Goal: Transaction & Acquisition: Purchase product/service

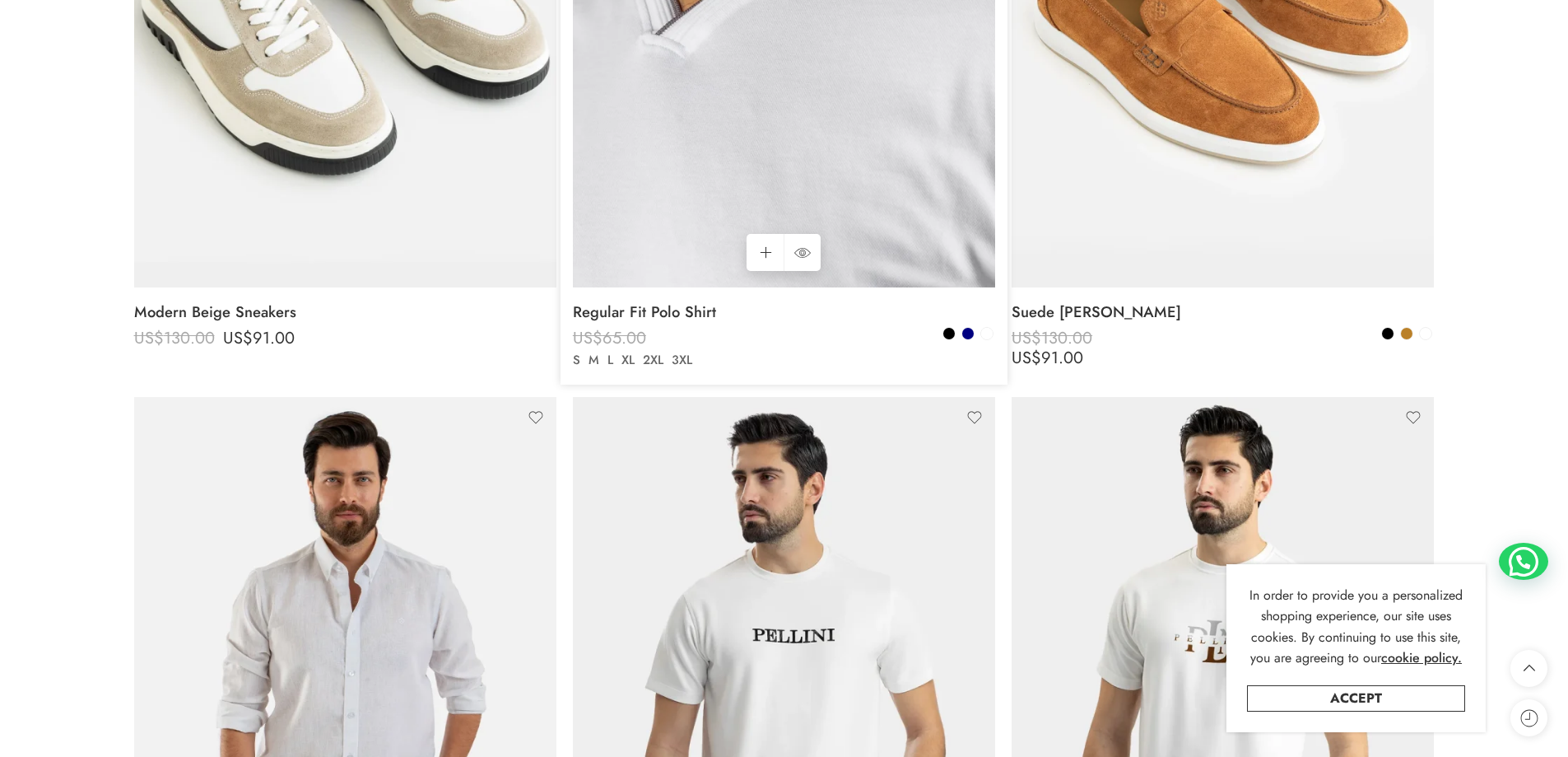
scroll to position [2635, 0]
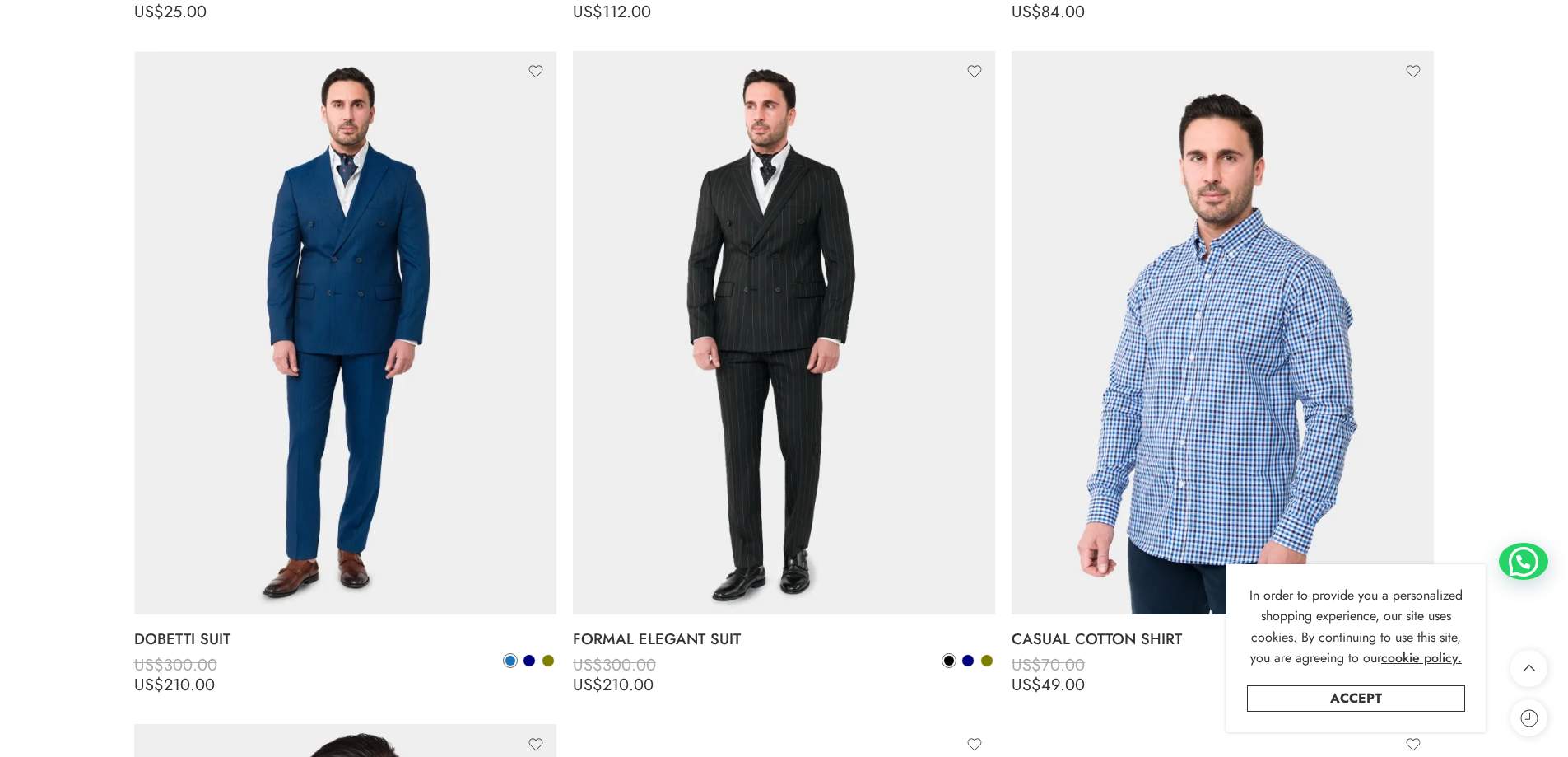
scroll to position [9714, 0]
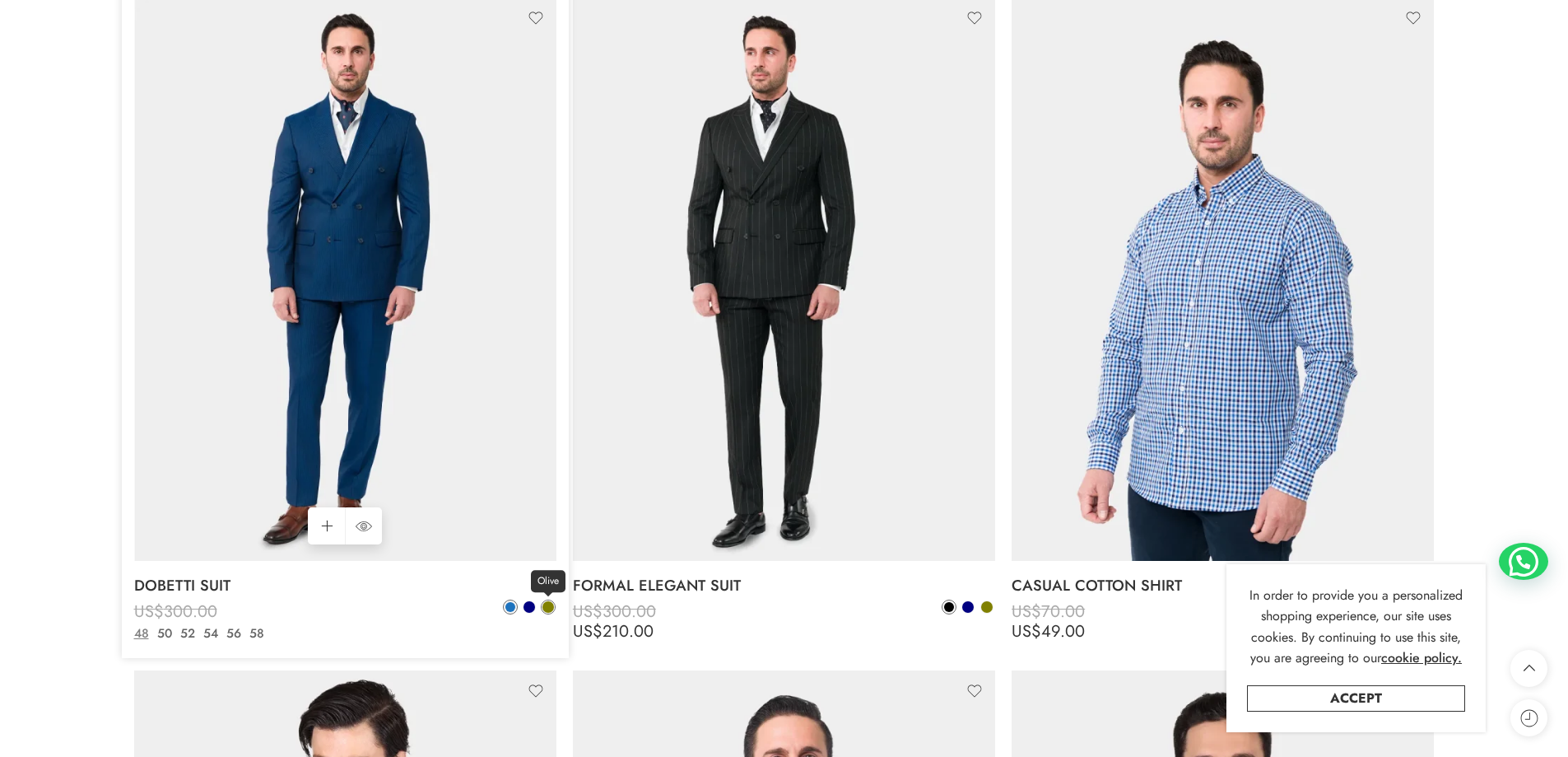
click at [545, 612] on span at bounding box center [549, 607] width 13 height 13
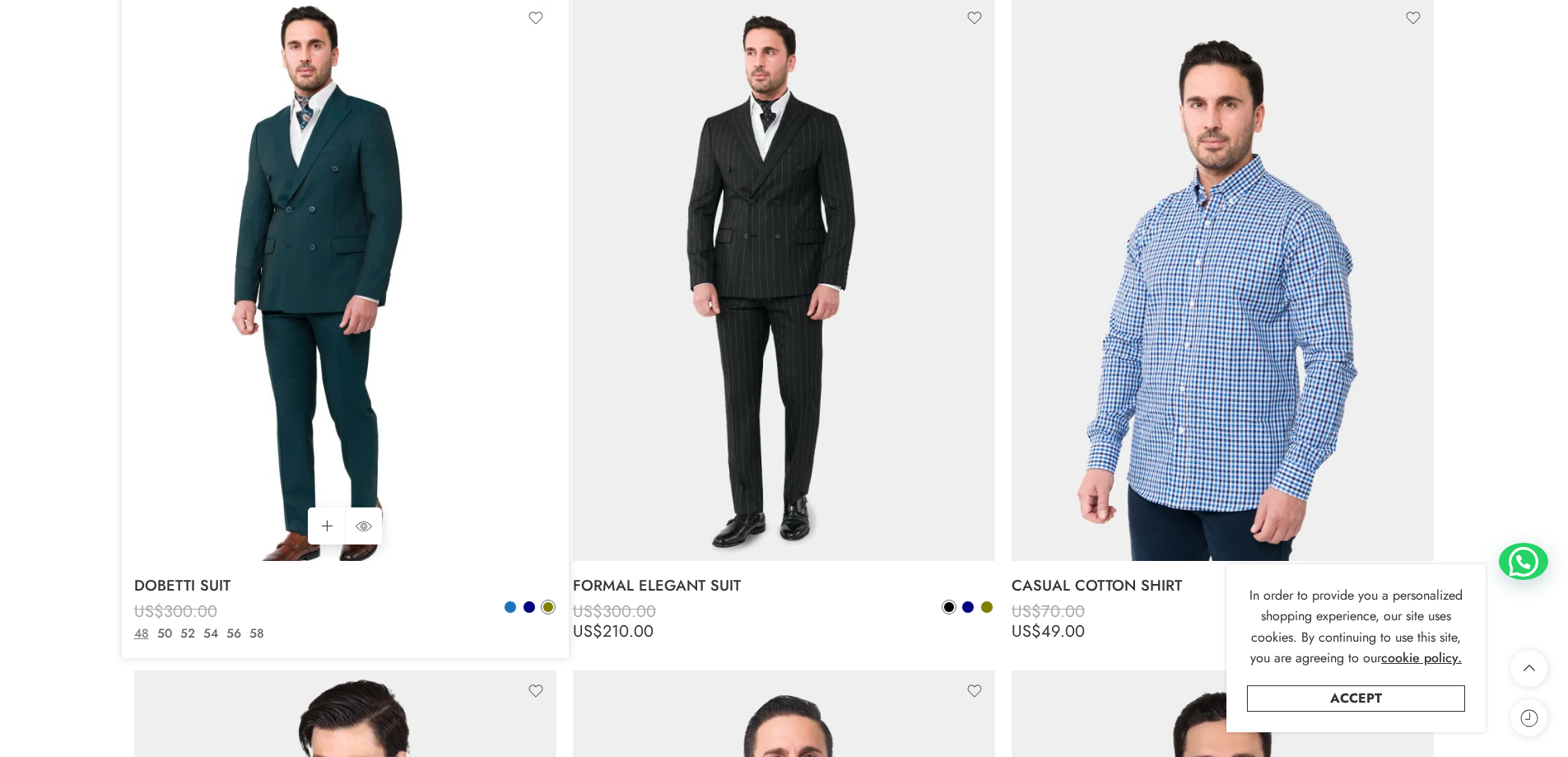
click at [317, 257] on img at bounding box center [345, 278] width 422 height 563
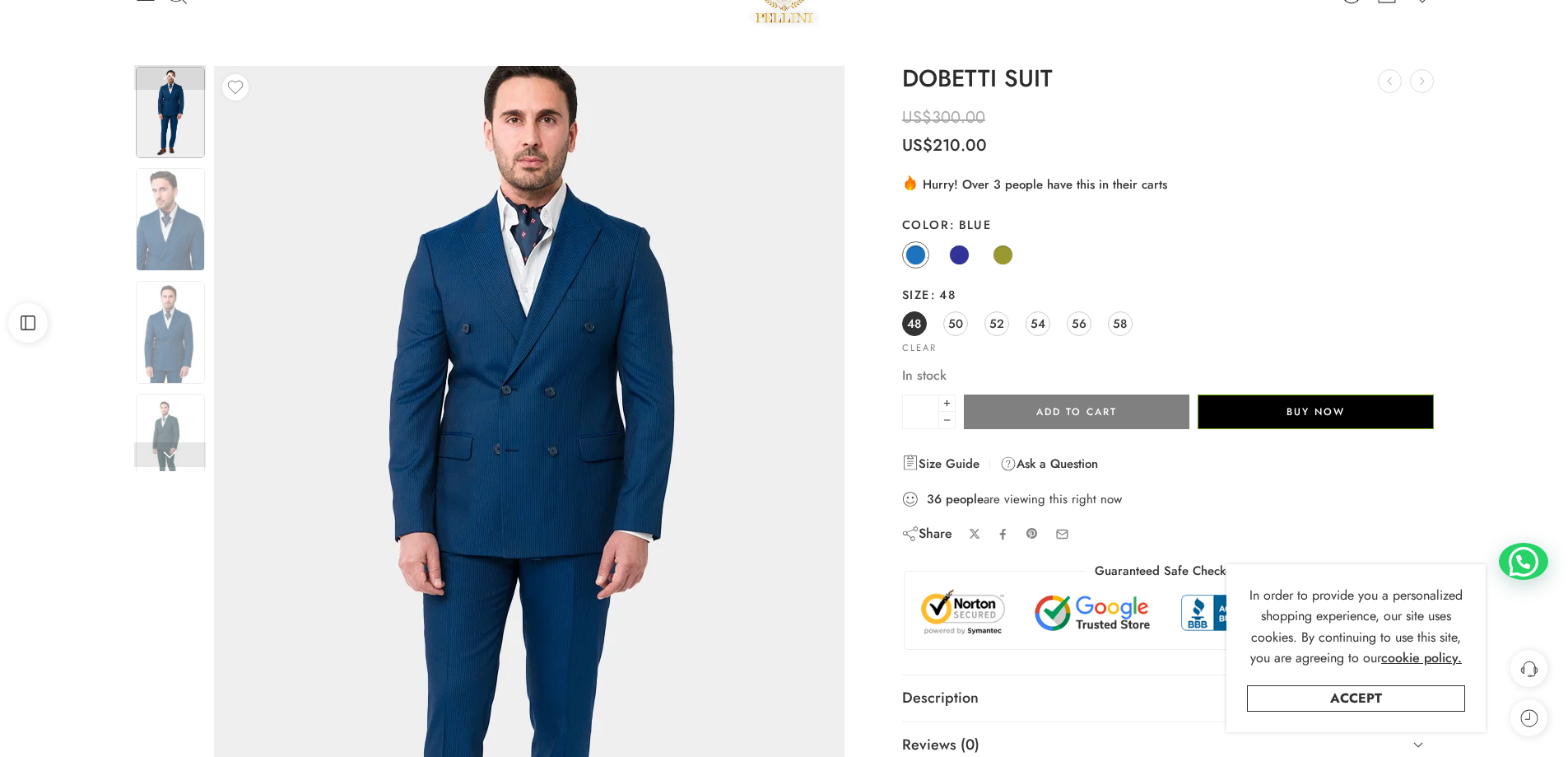
scroll to position [83, 0]
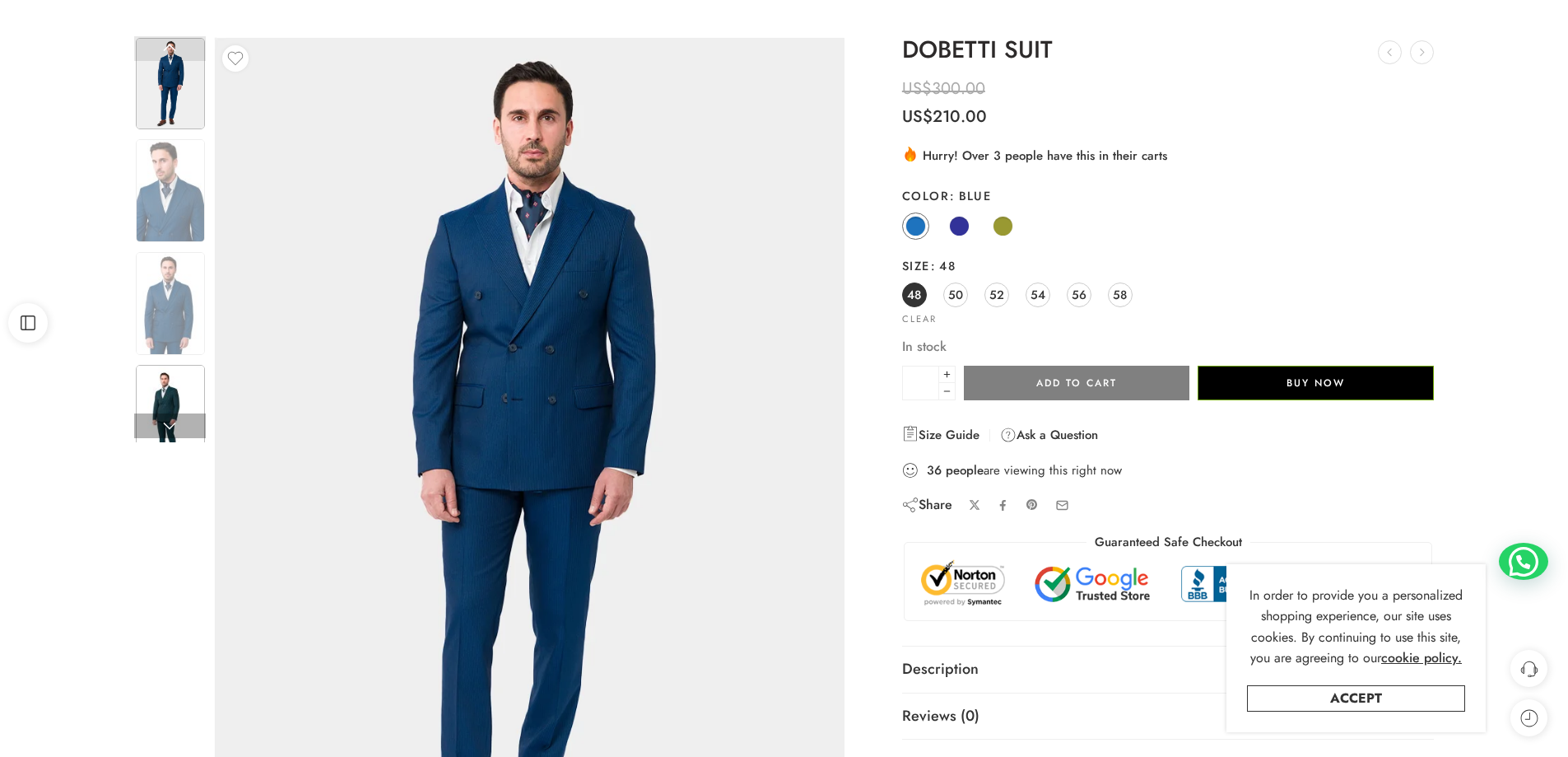
click at [173, 407] on img at bounding box center [171, 415] width 69 height 103
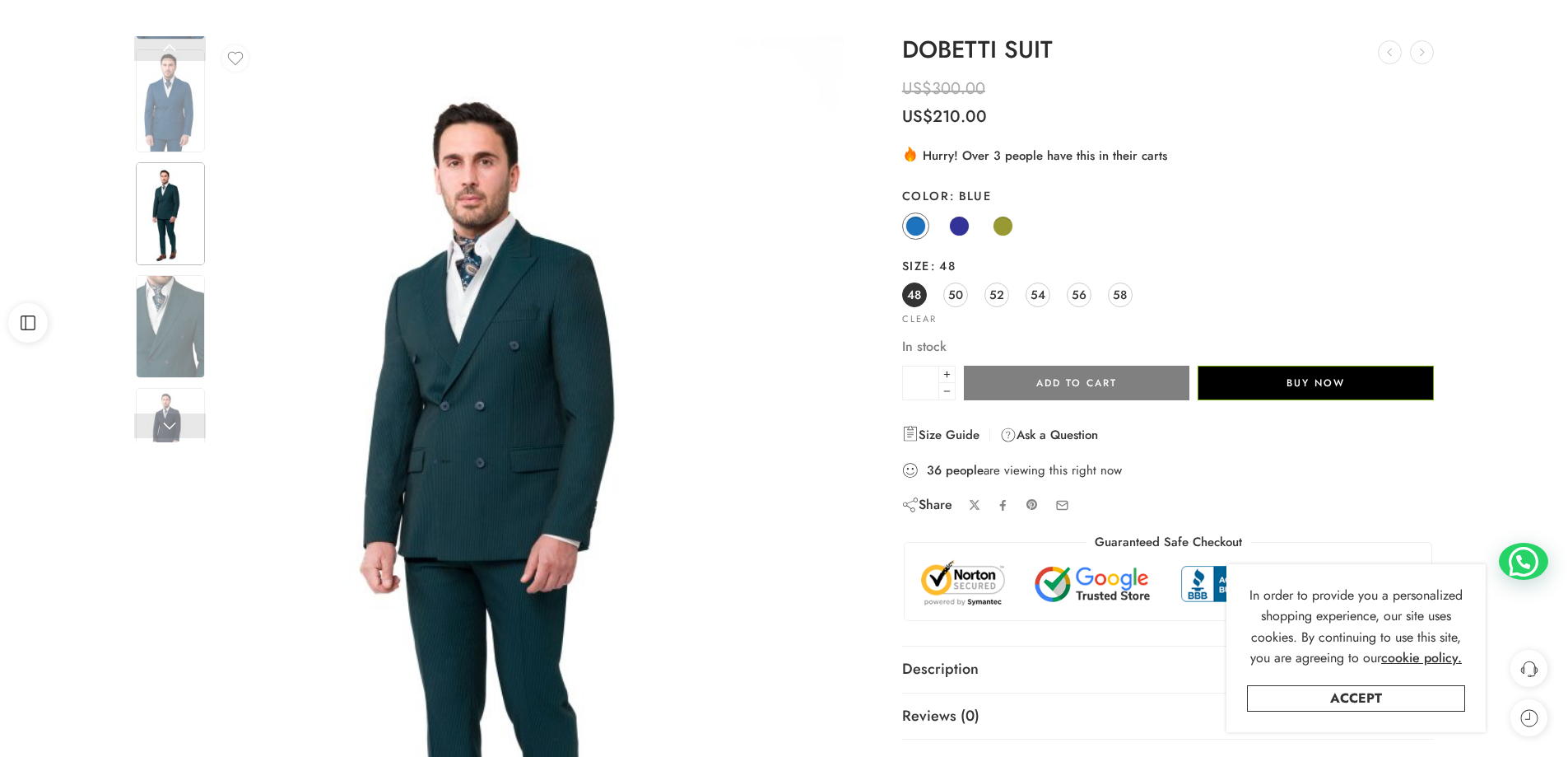
scroll to position [165, 0]
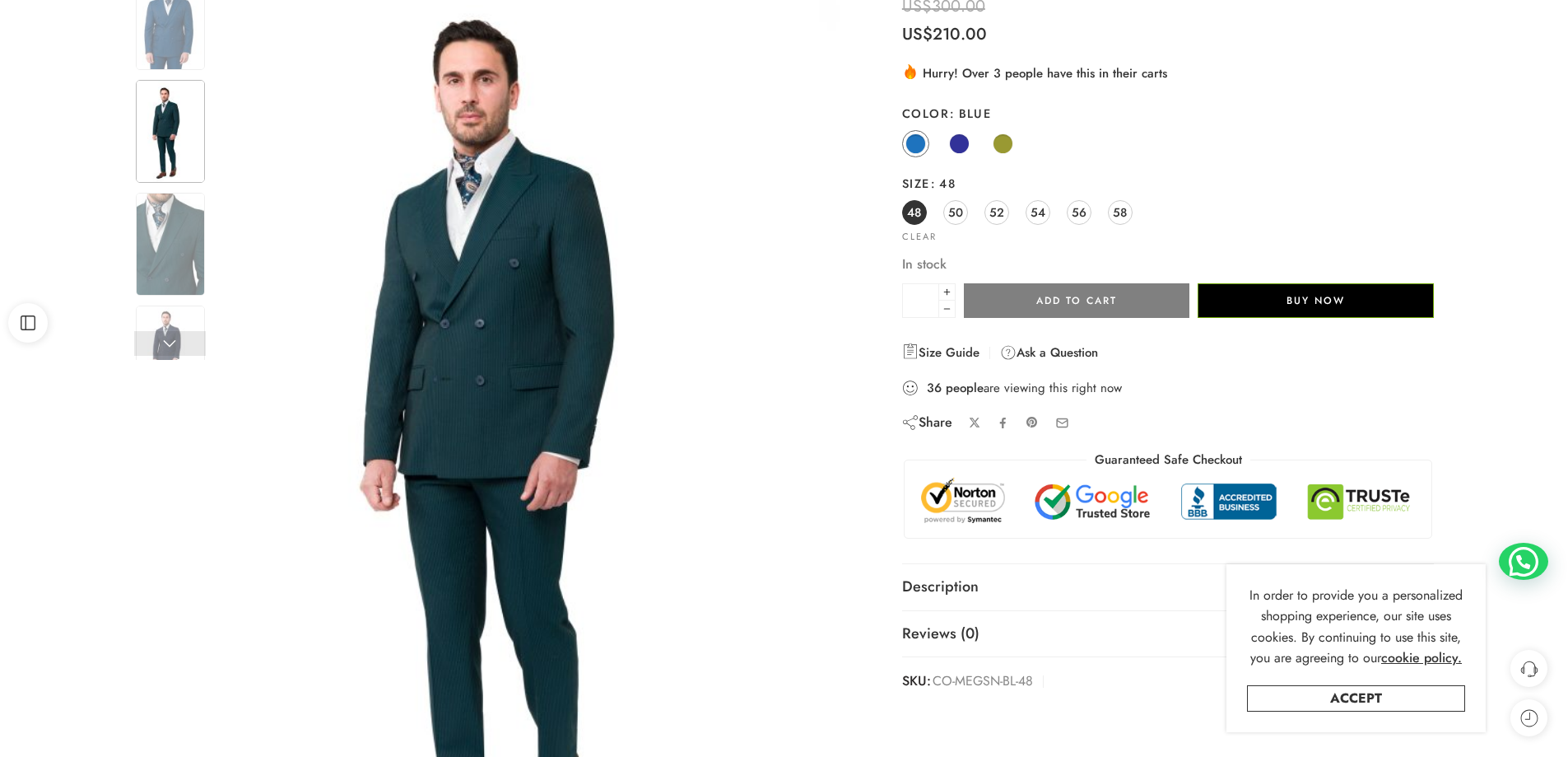
click at [502, 352] on img at bounding box center [528, 428] width 630 height 946
click at [1006, 147] on span at bounding box center [1002, 143] width 20 height 20
click at [1002, 146] on span at bounding box center [1002, 143] width 20 height 20
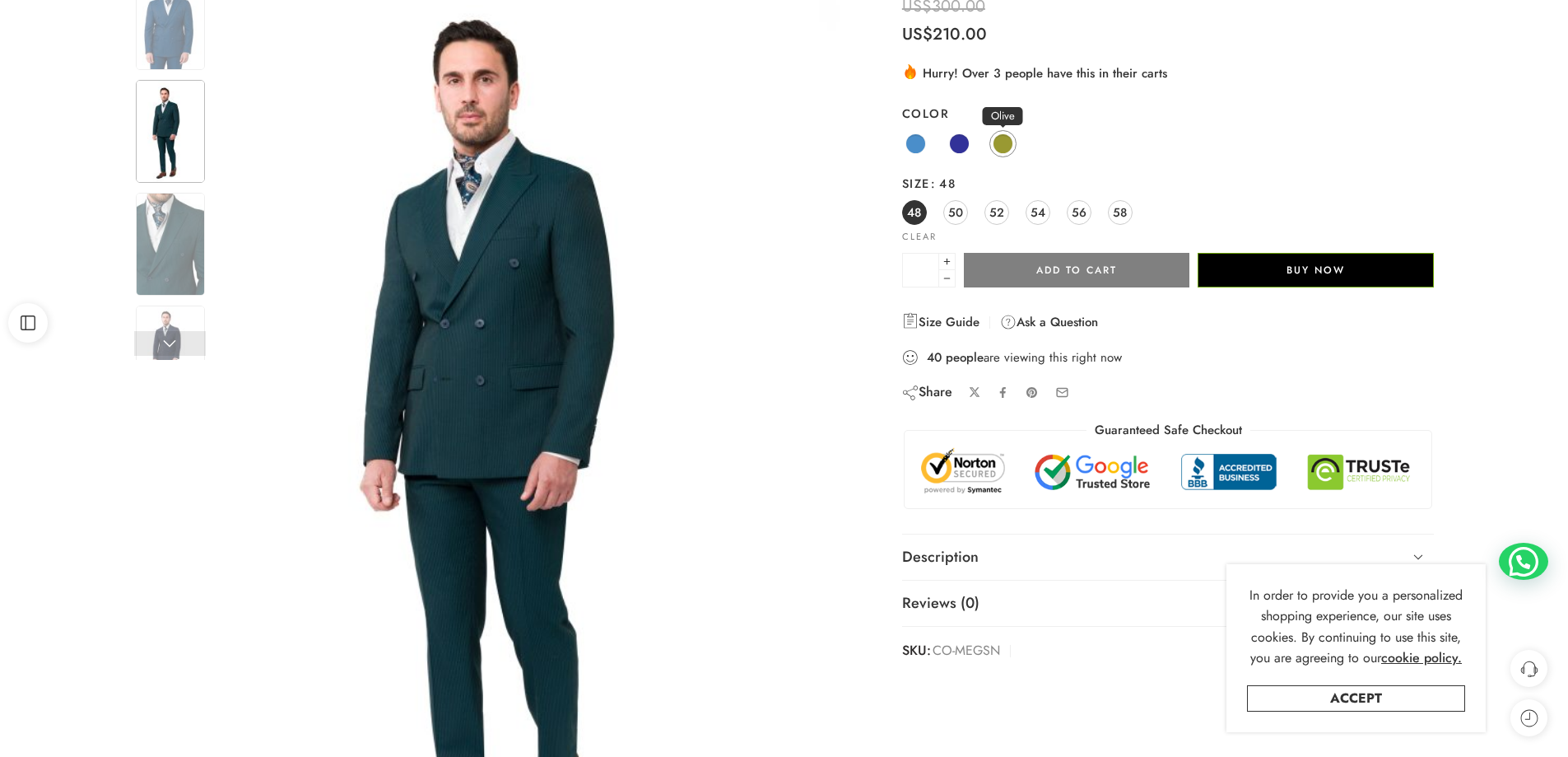
click at [1002, 146] on span at bounding box center [1002, 143] width 20 height 20
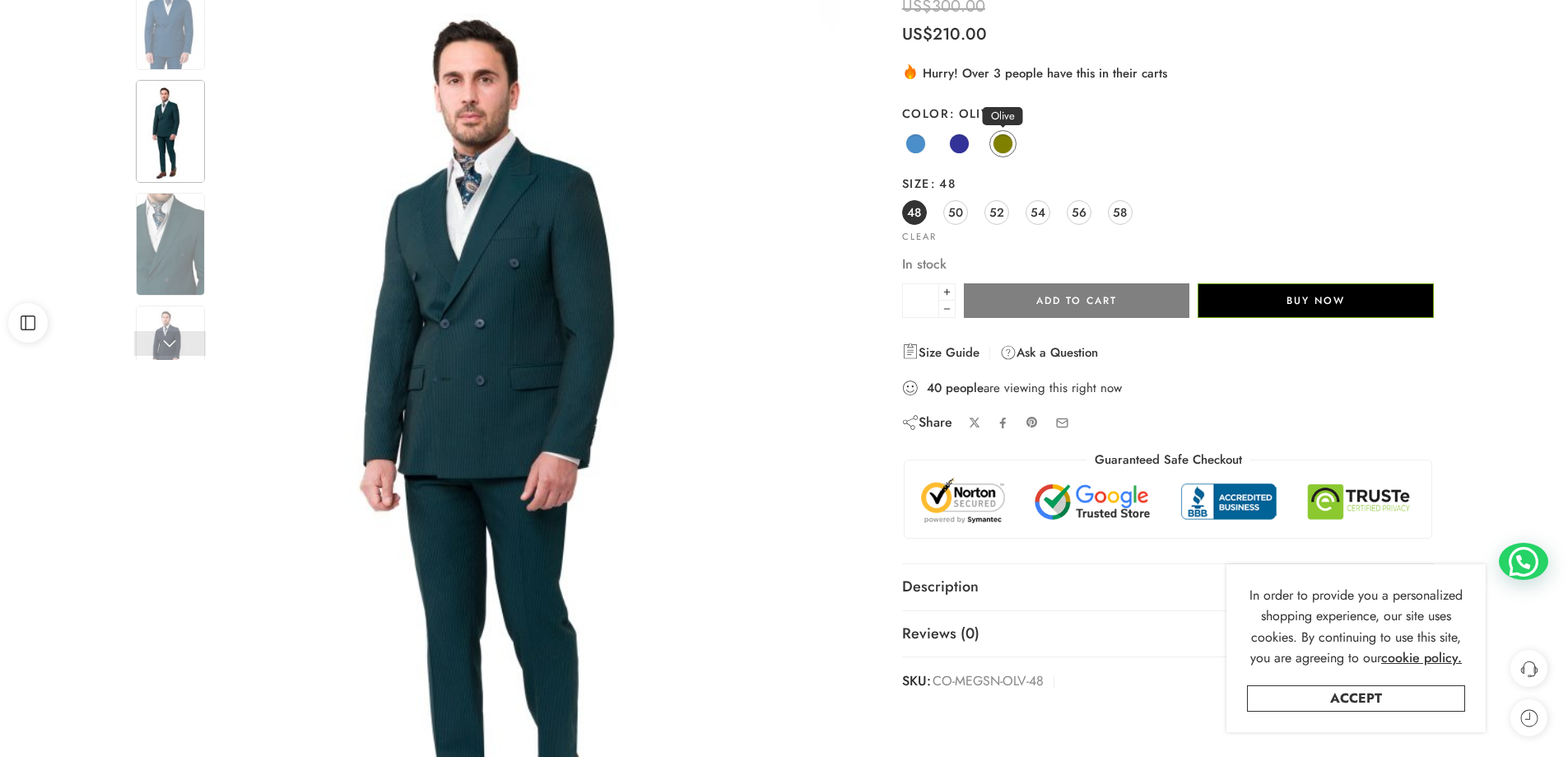
click at [1002, 146] on span at bounding box center [1002, 143] width 20 height 20
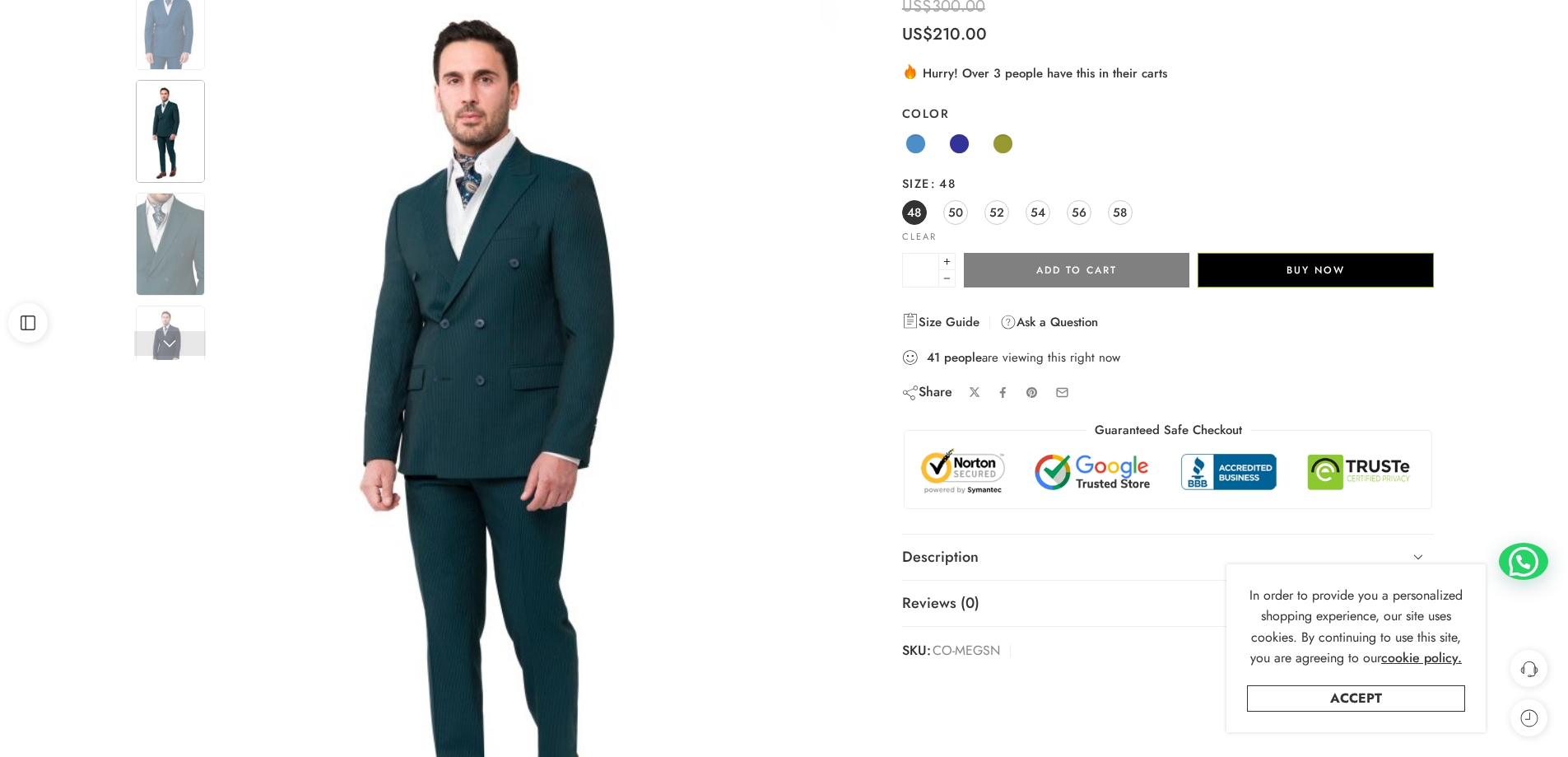
scroll to position [0, 0]
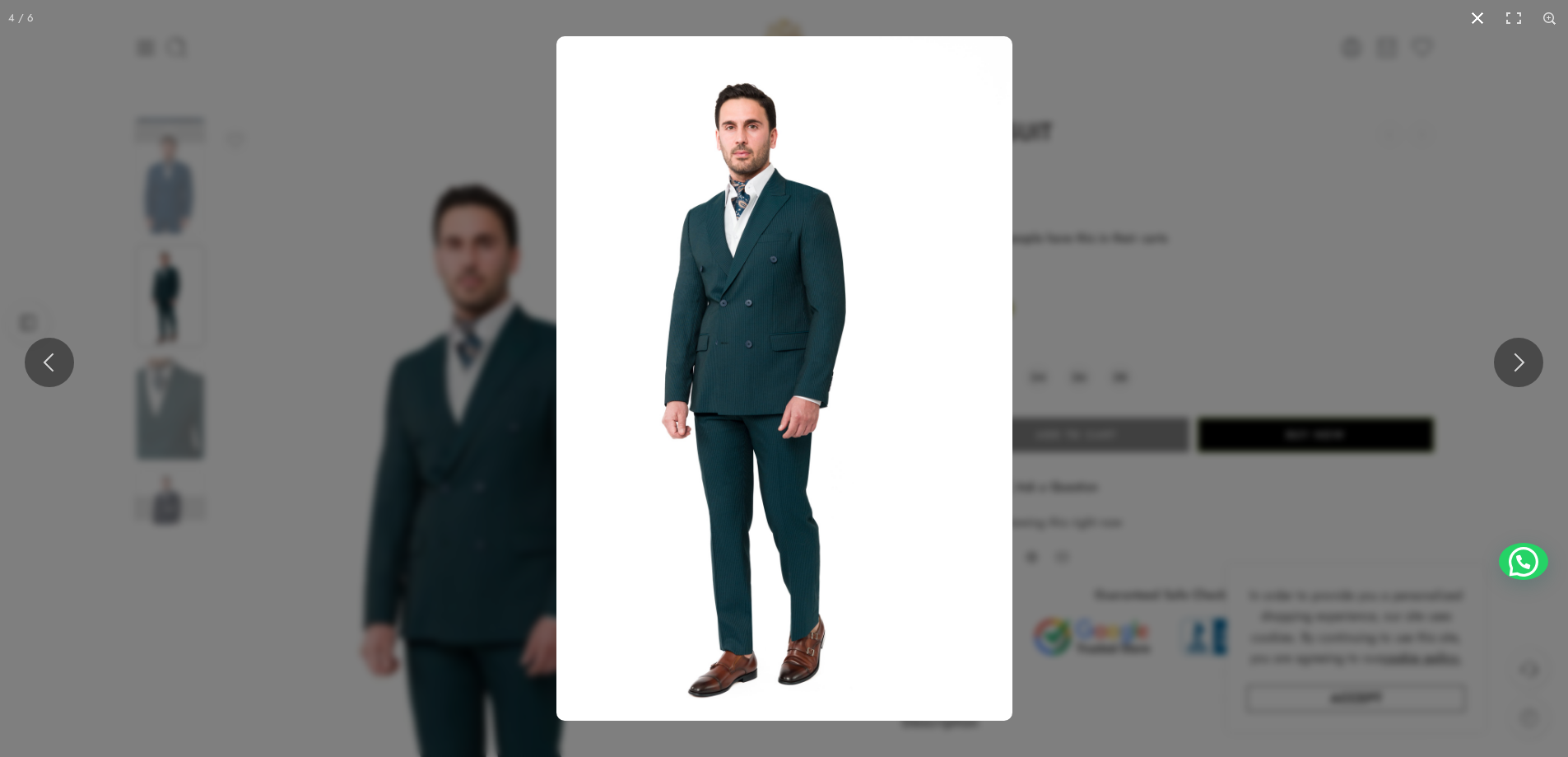
click at [1488, 14] on button at bounding box center [1477, 18] width 36 height 36
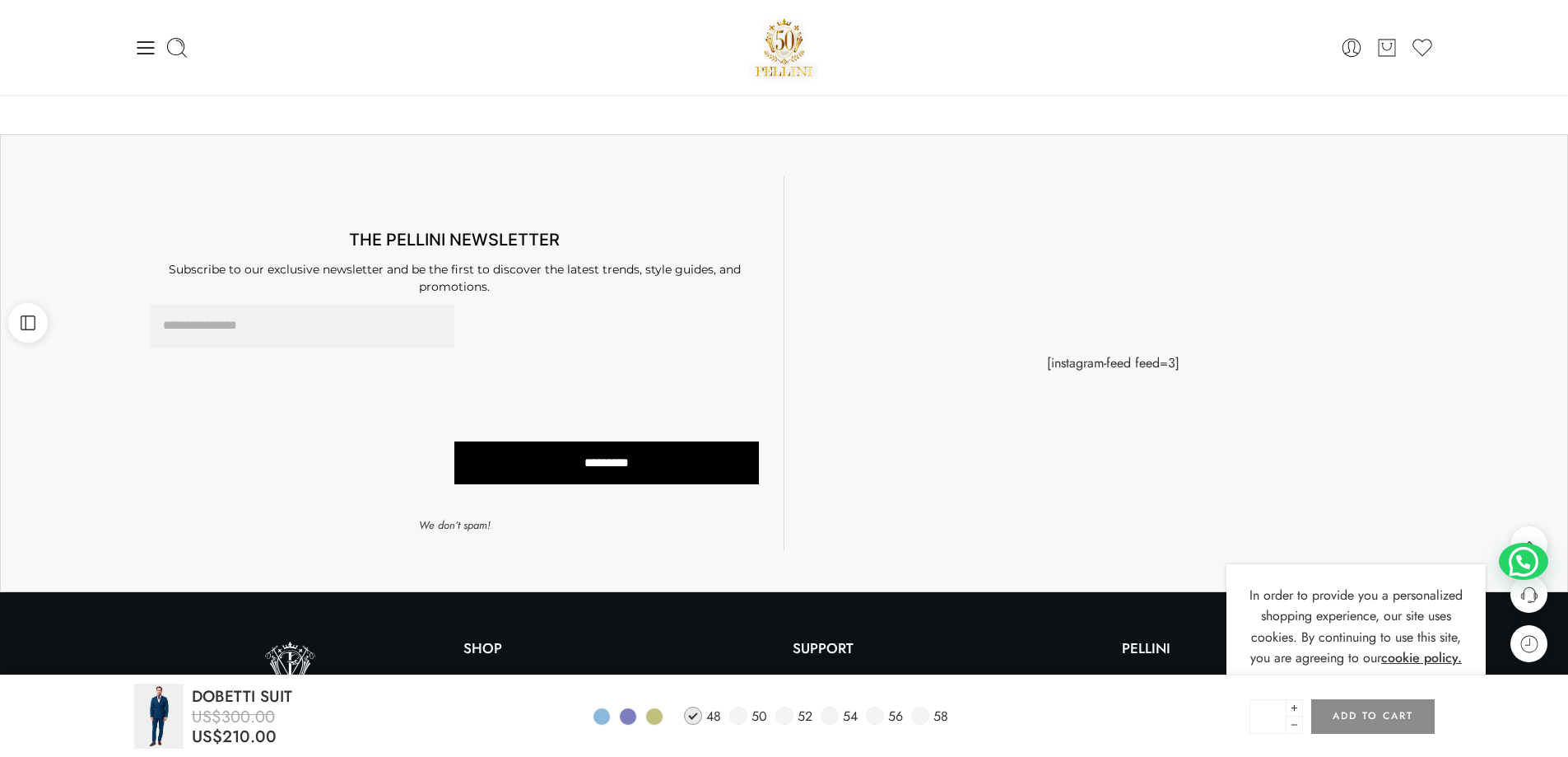
scroll to position [1235, 0]
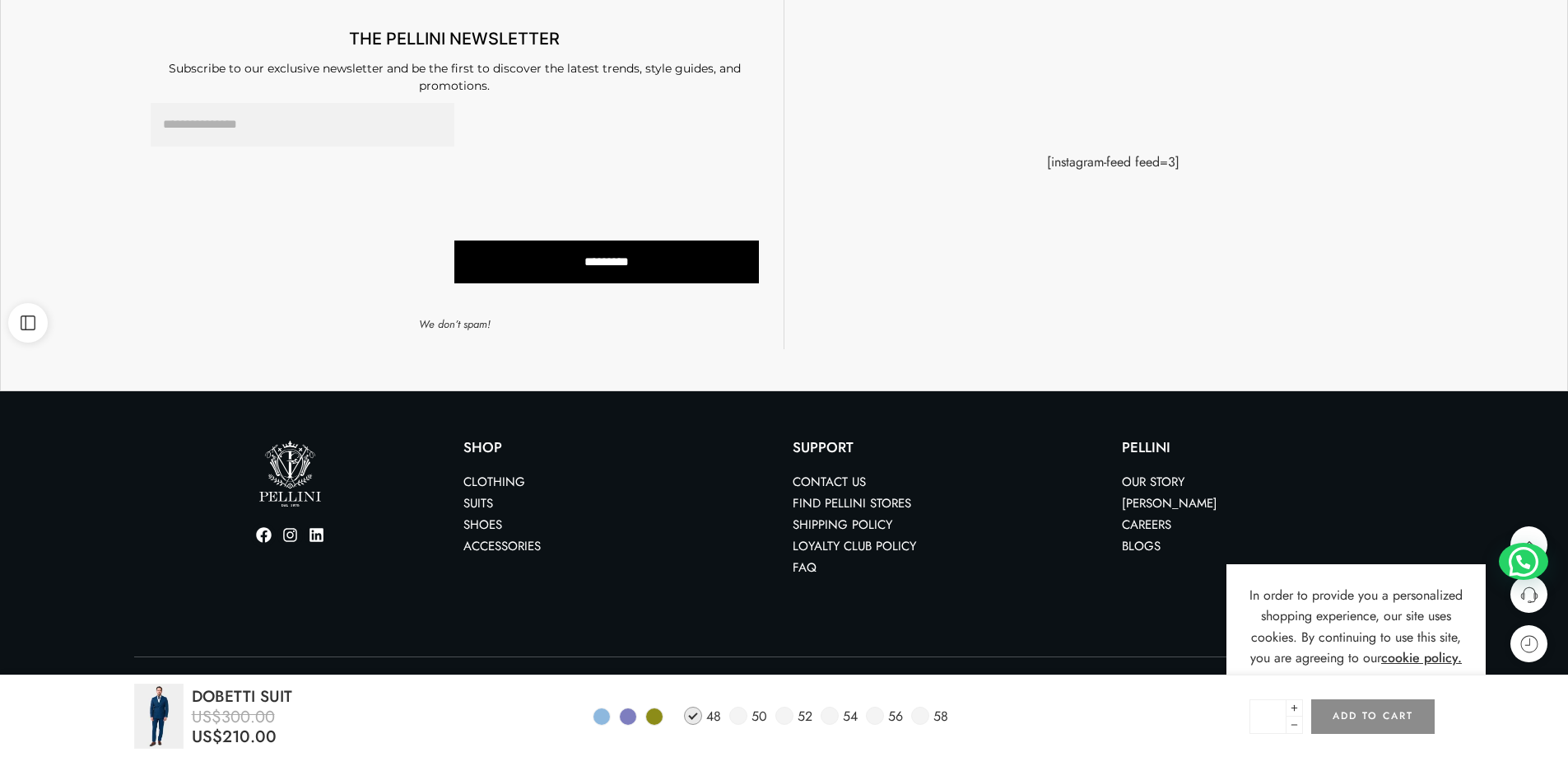
click at [654, 716] on span at bounding box center [654, 716] width 16 height 16
click at [785, 719] on span at bounding box center [784, 715] width 18 height 18
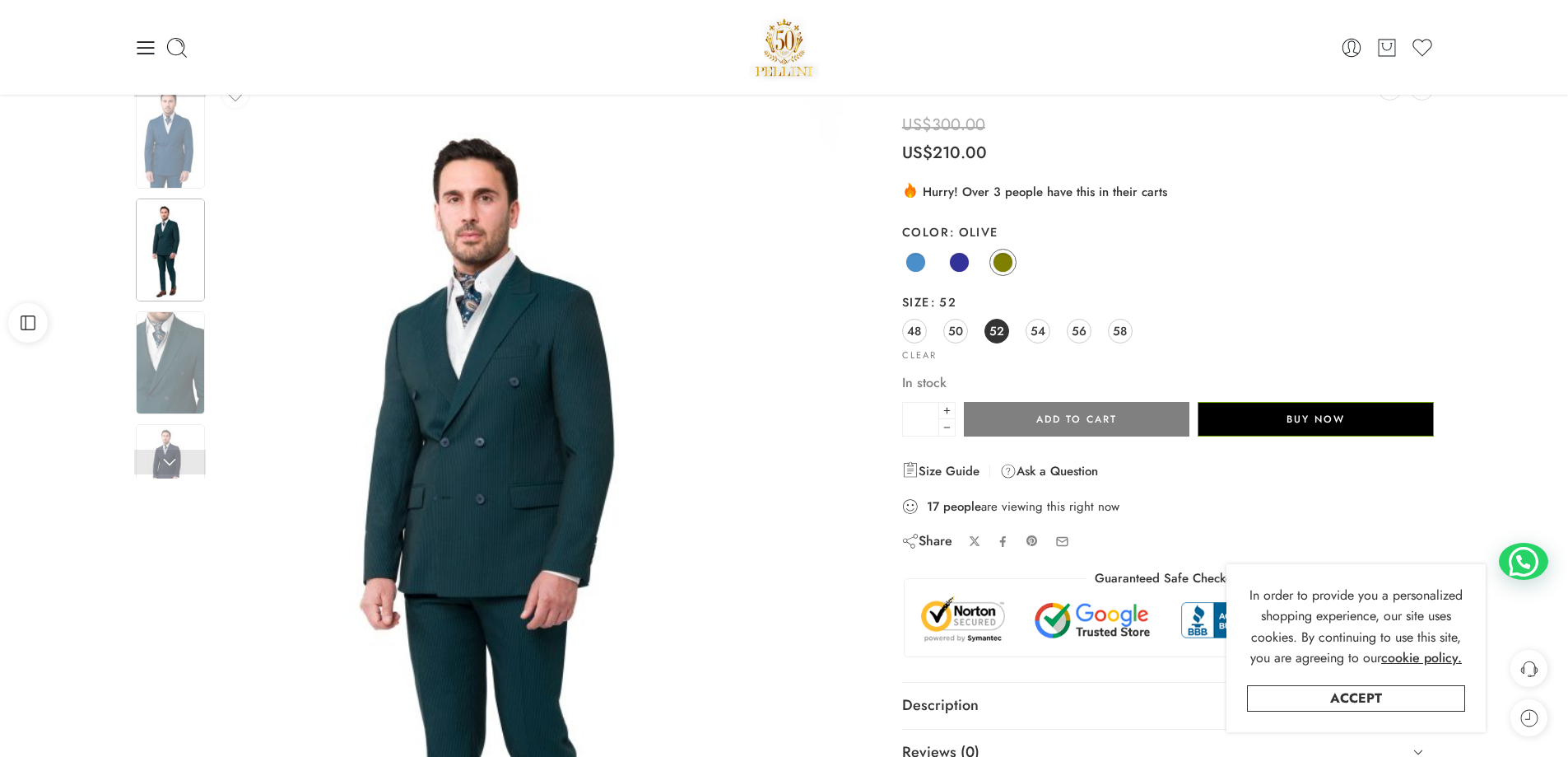
scroll to position [0, 0]
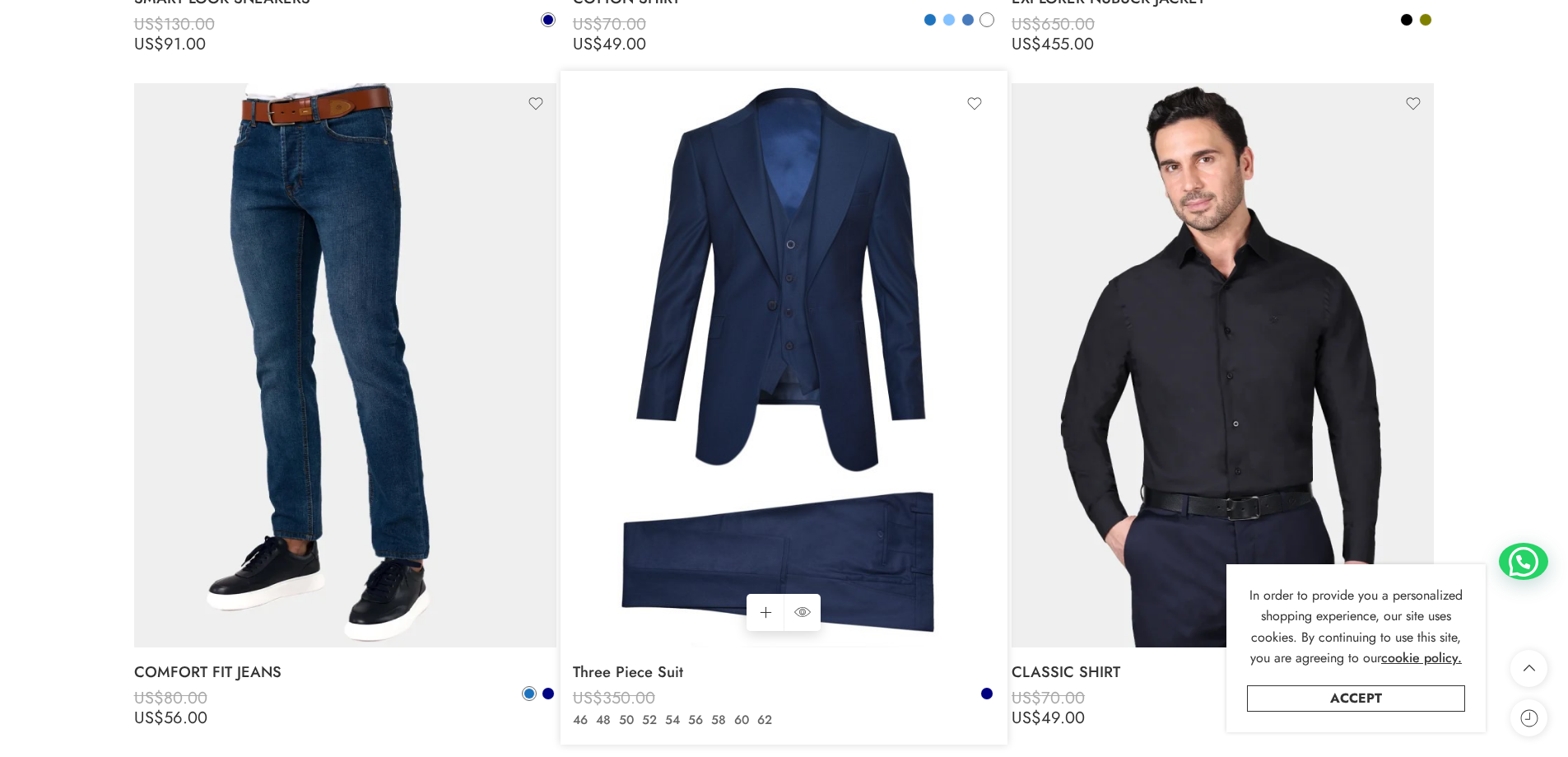
scroll to position [12349, 0]
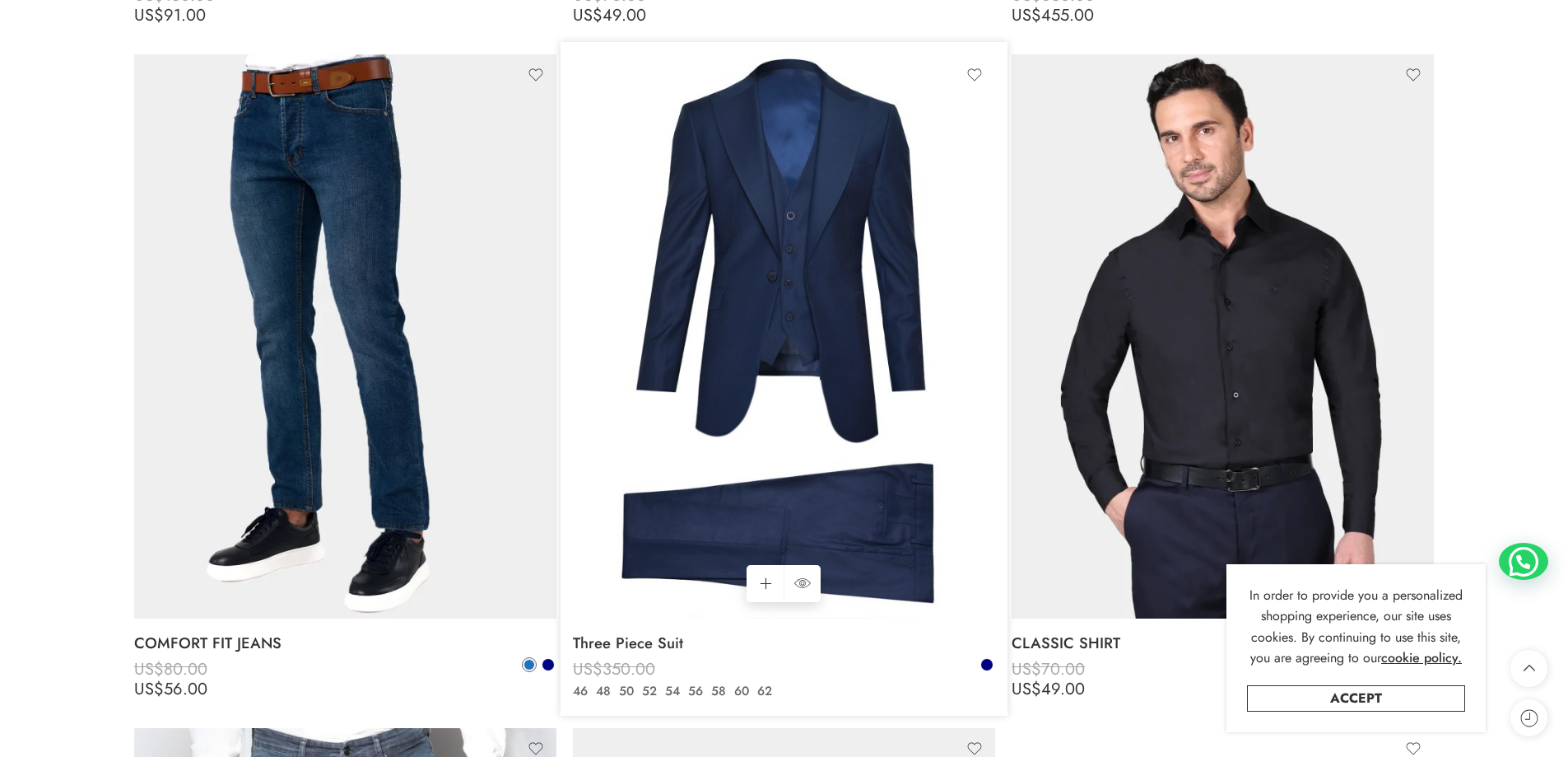
click at [796, 341] on img at bounding box center [784, 336] width 422 height 563
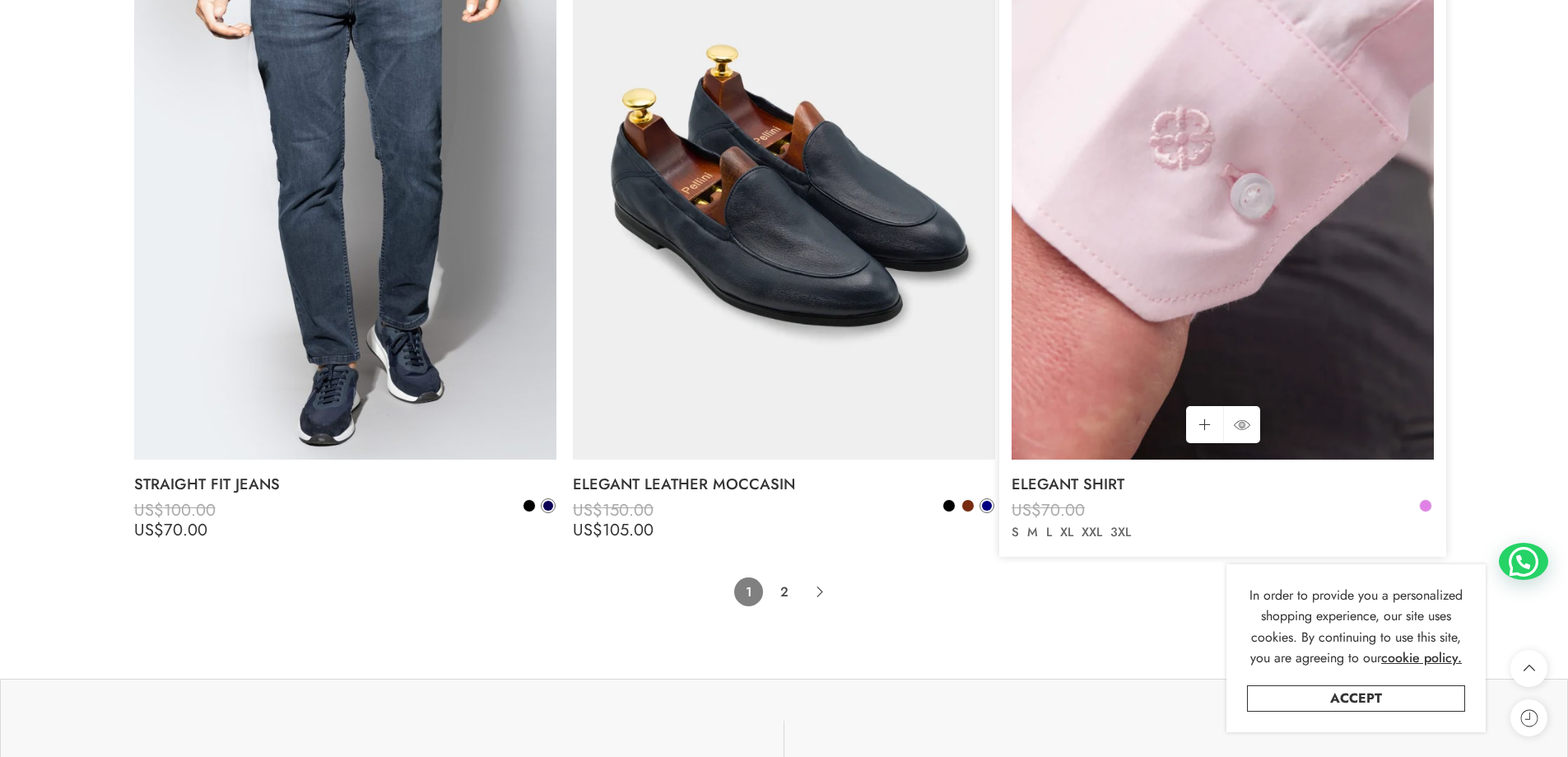
scroll to position [13255, 0]
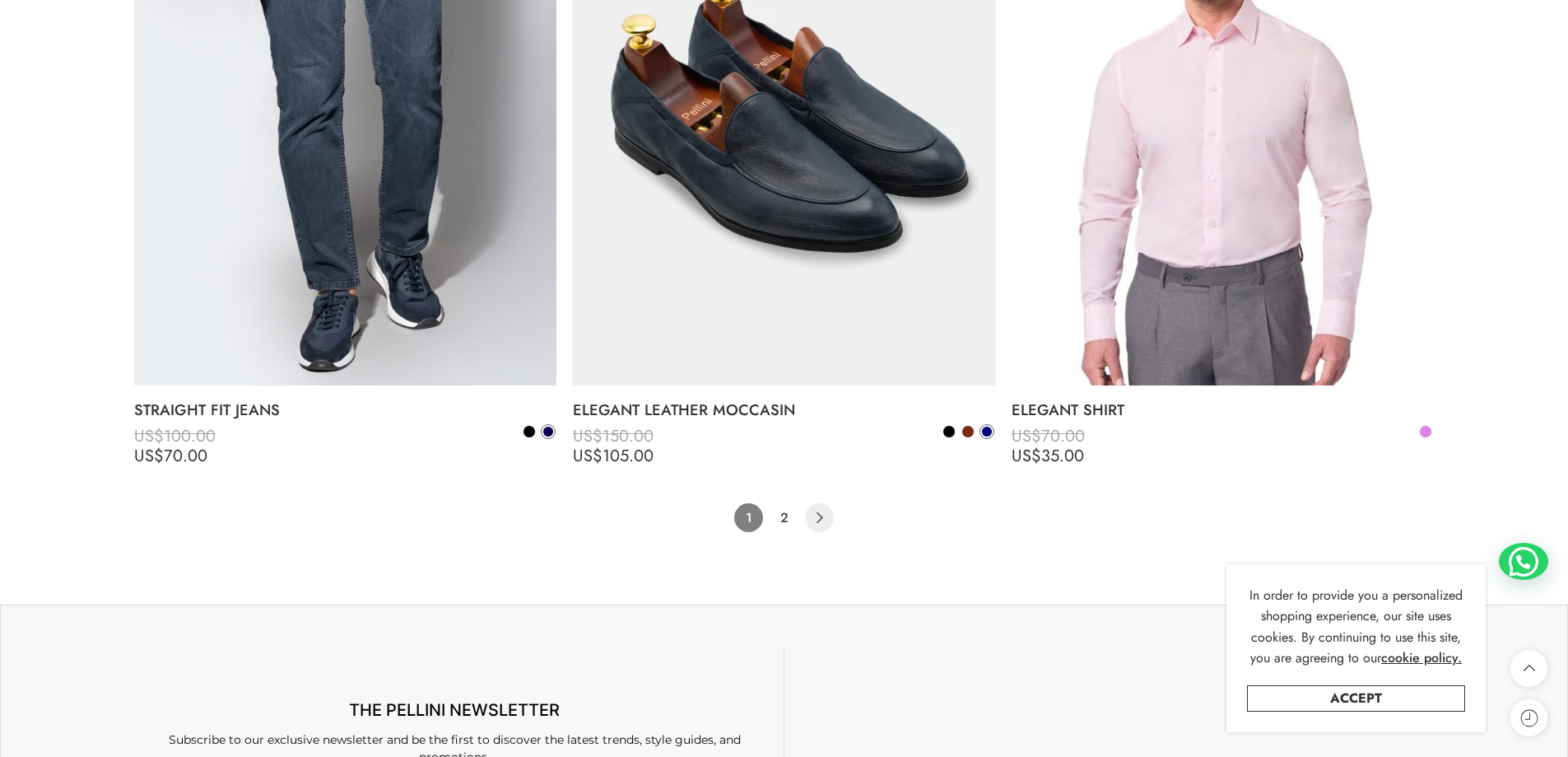
click at [818, 519] on icon "Product Pagination" at bounding box center [819, 517] width 29 height 29
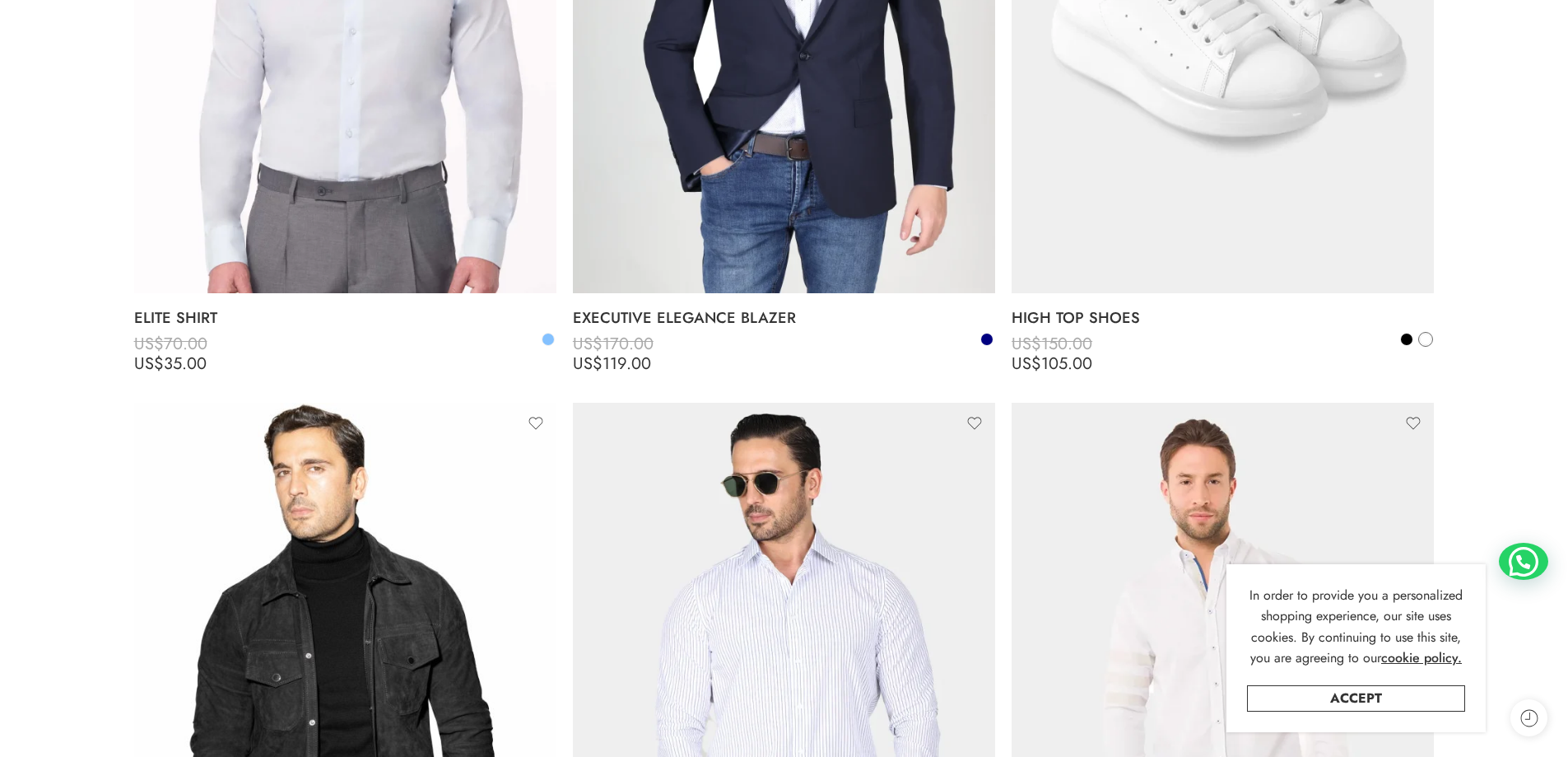
scroll to position [624, 0]
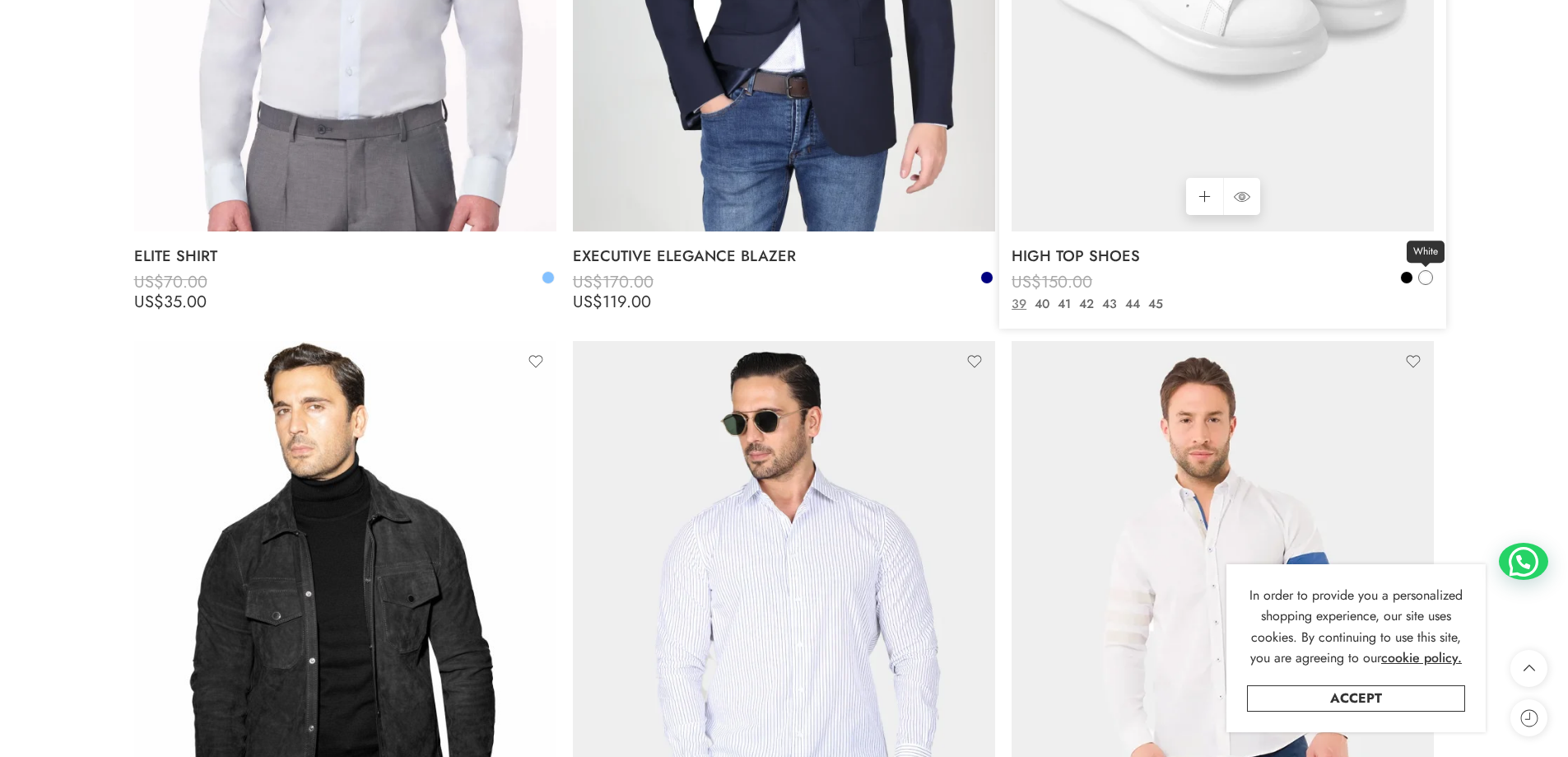
click at [1425, 281] on span at bounding box center [1425, 277] width 10 height 10
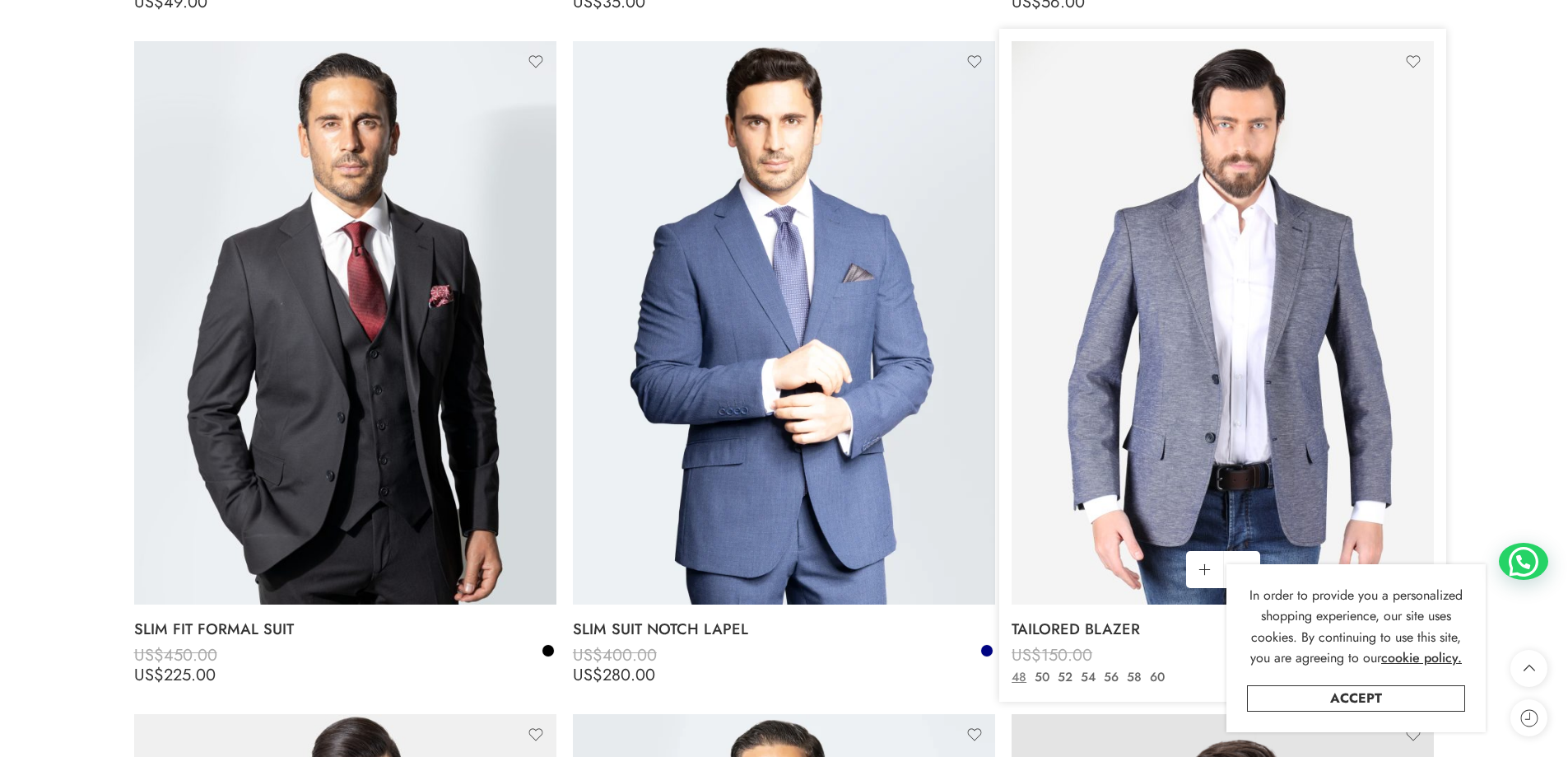
scroll to position [2270, 0]
click at [1363, 701] on link "Accept" at bounding box center [1355, 698] width 218 height 26
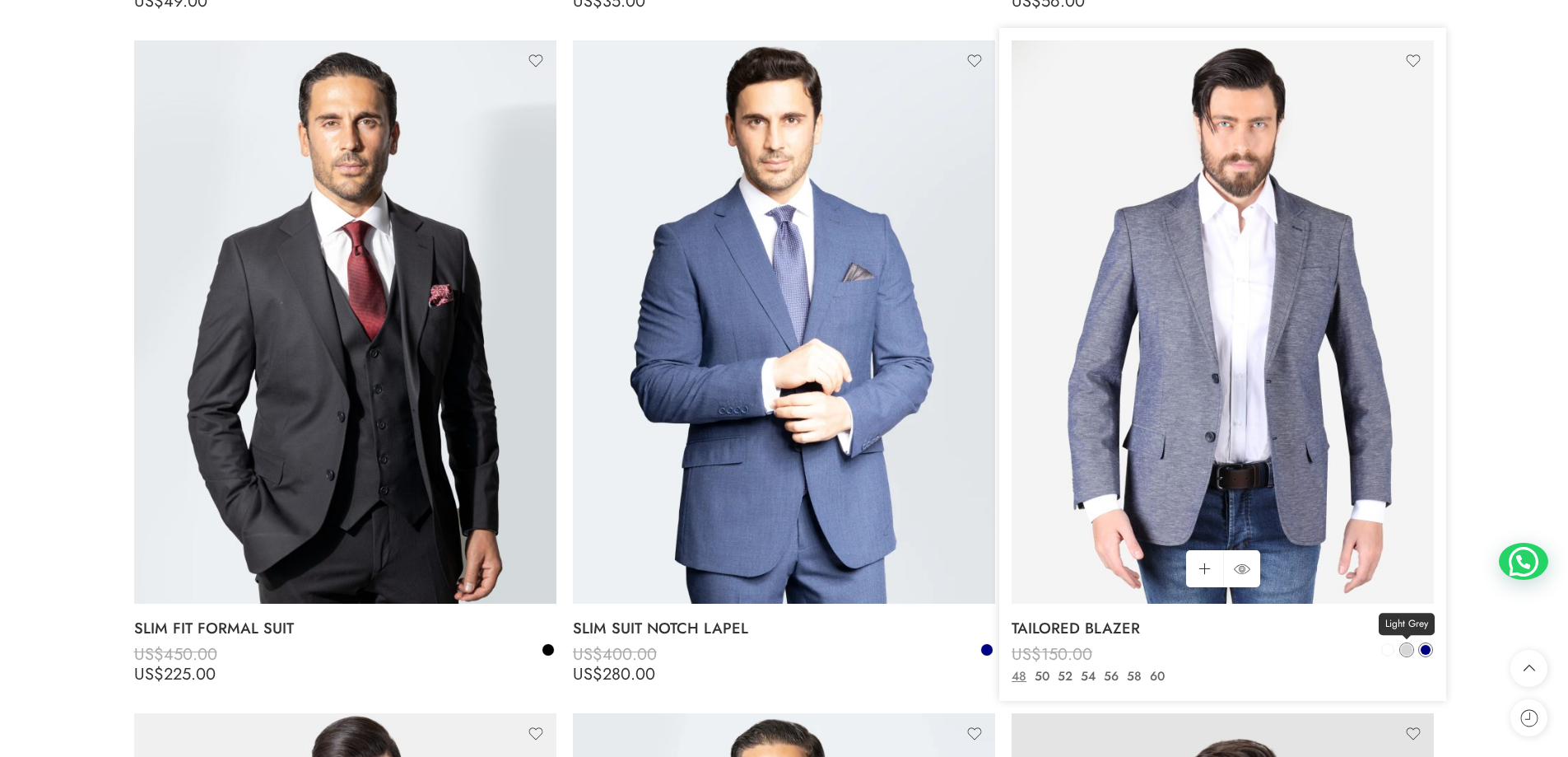
click at [1409, 652] on span at bounding box center [1406, 650] width 12 height 12
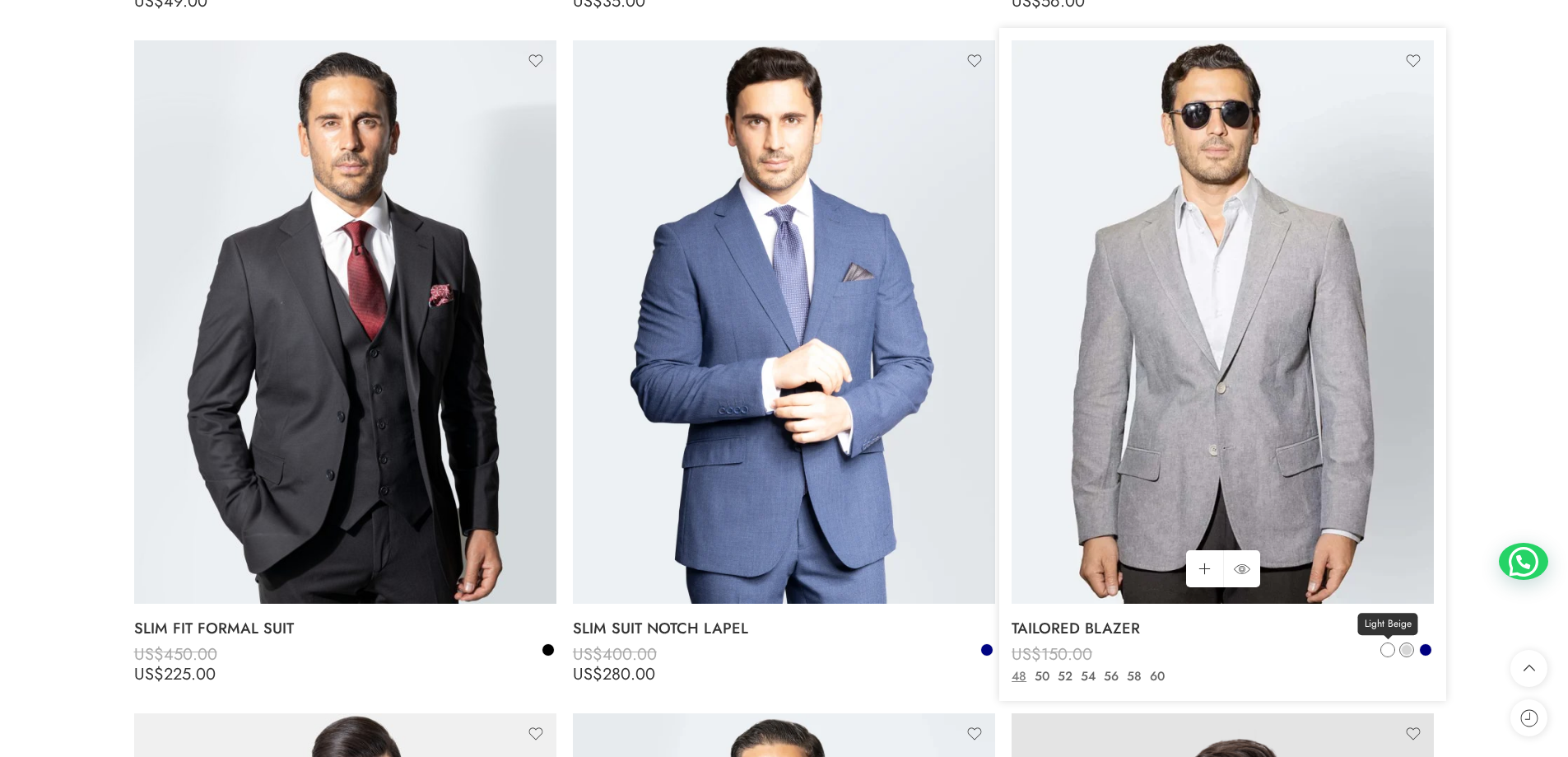
click at [1389, 652] on span at bounding box center [1388, 650] width 12 height 12
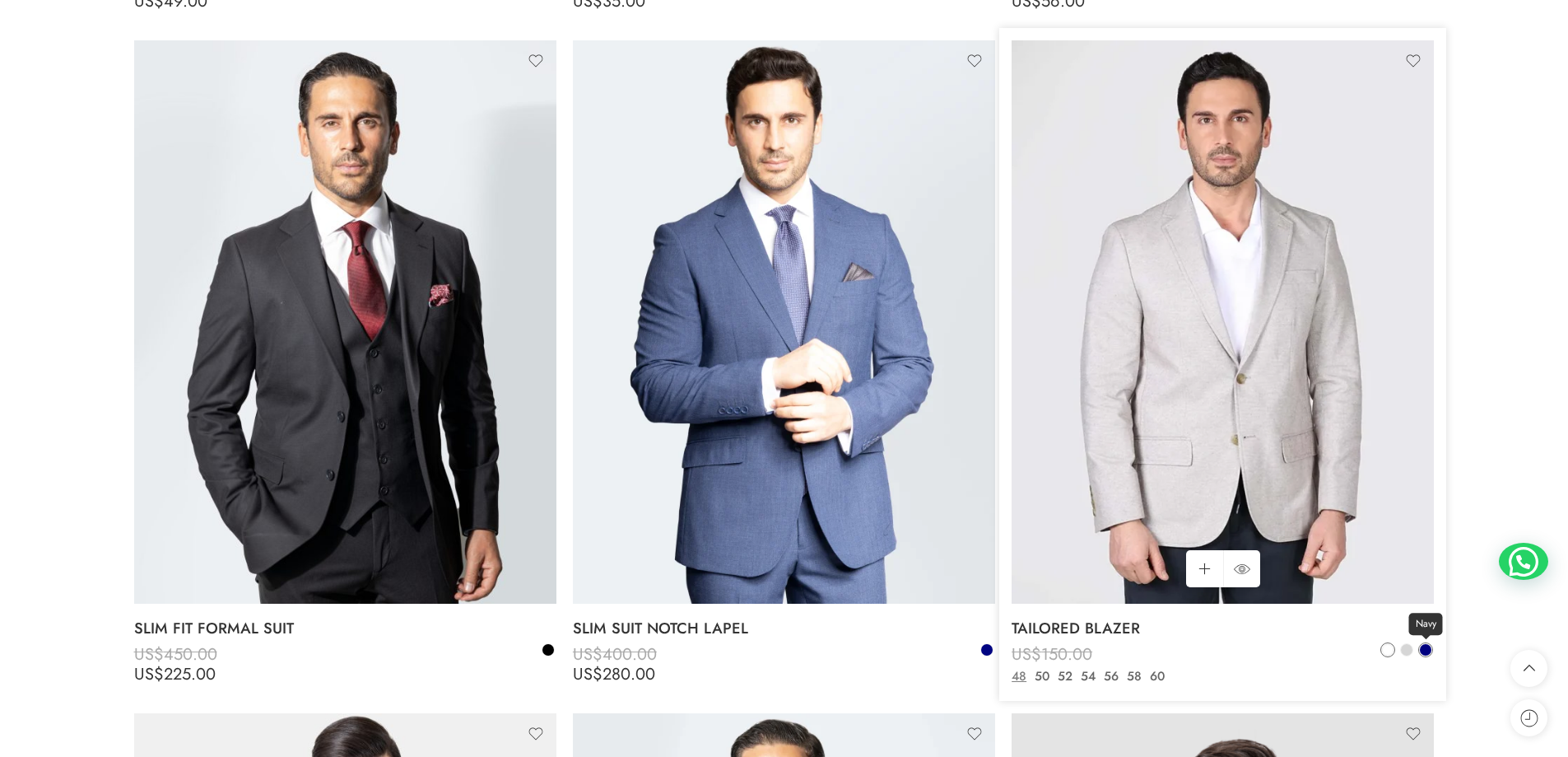
click at [1431, 651] on span at bounding box center [1425, 650] width 13 height 13
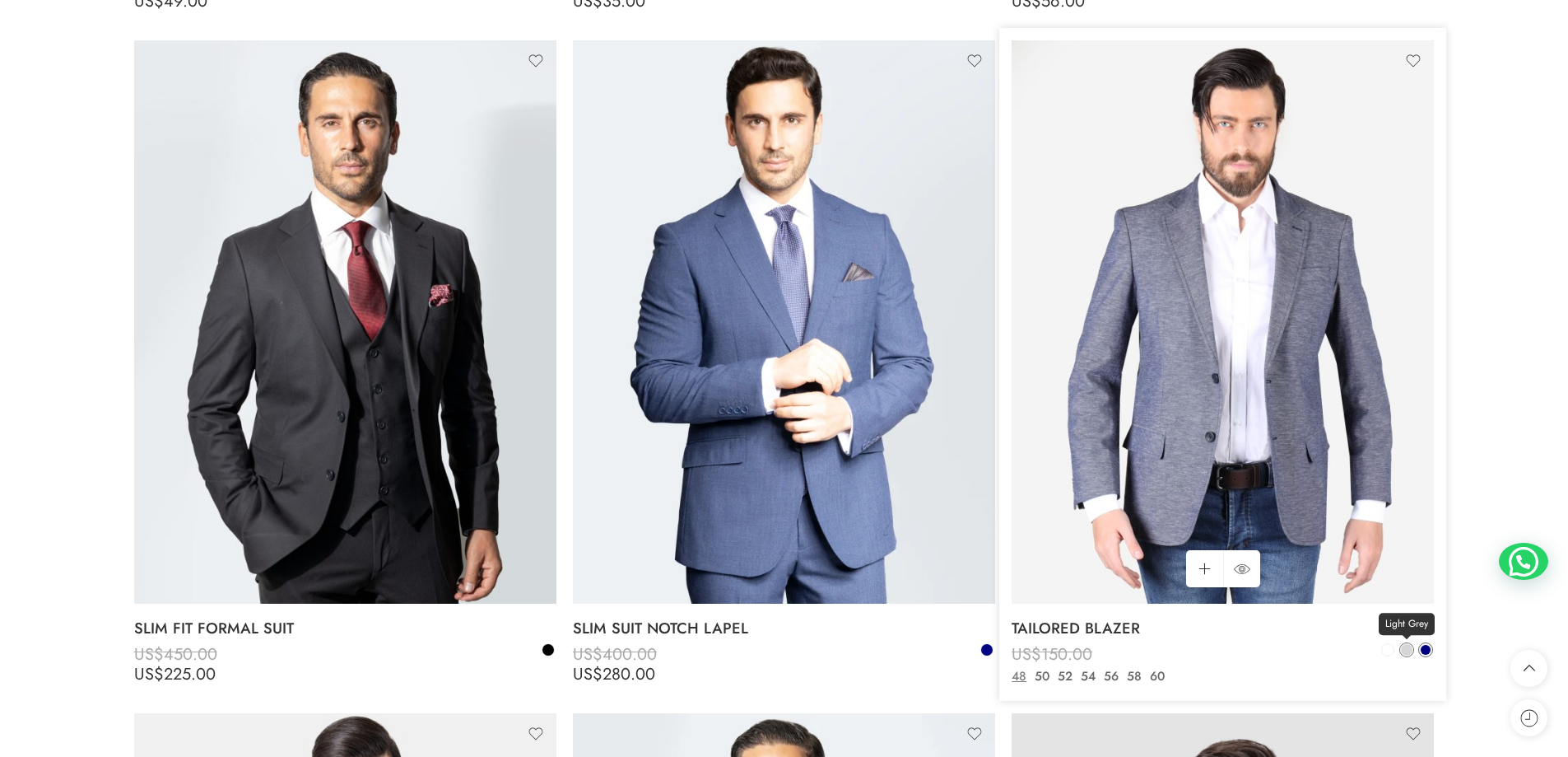
click at [1405, 652] on span at bounding box center [1406, 650] width 12 height 12
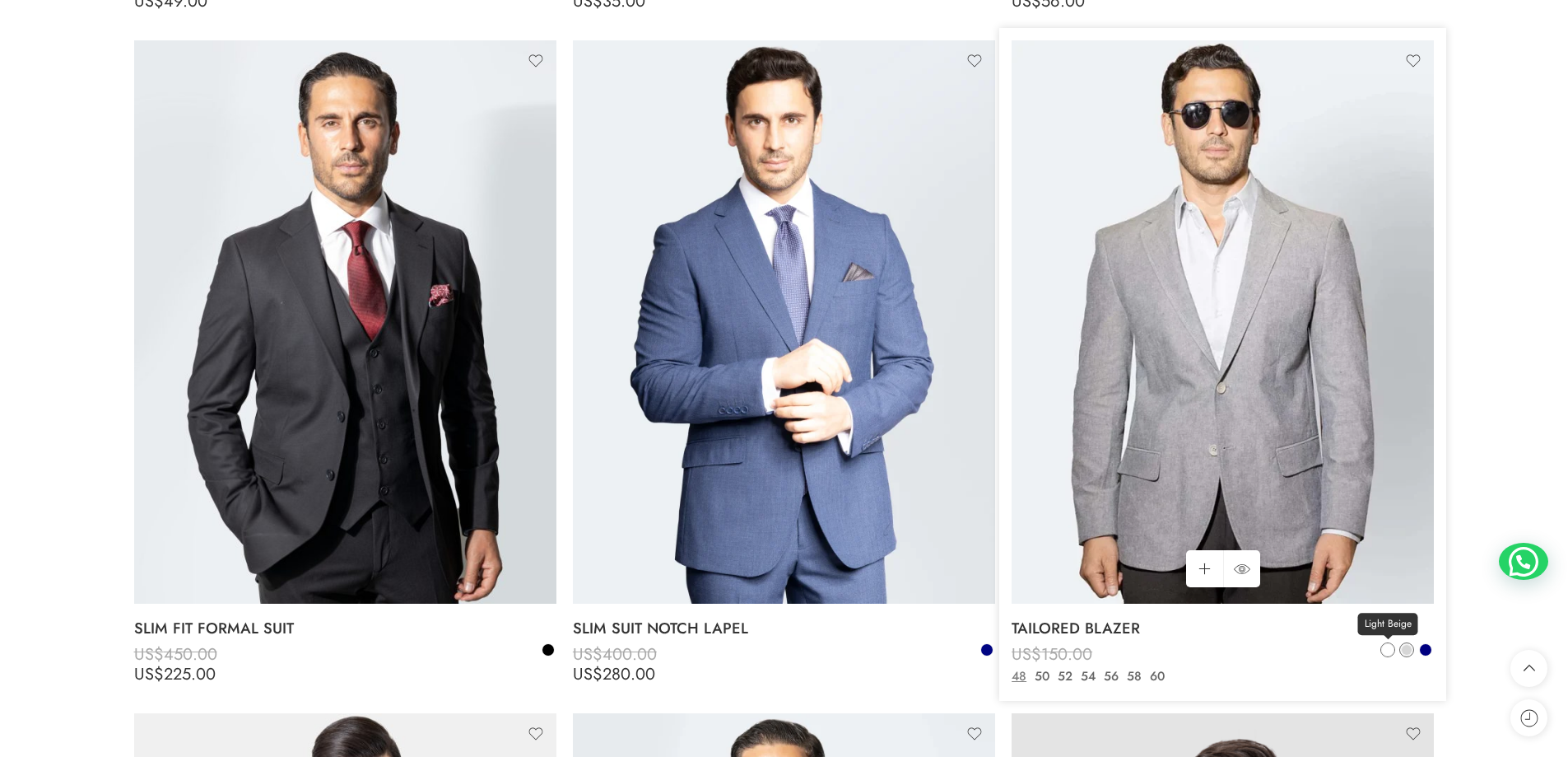
click at [1389, 652] on span at bounding box center [1388, 650] width 12 height 12
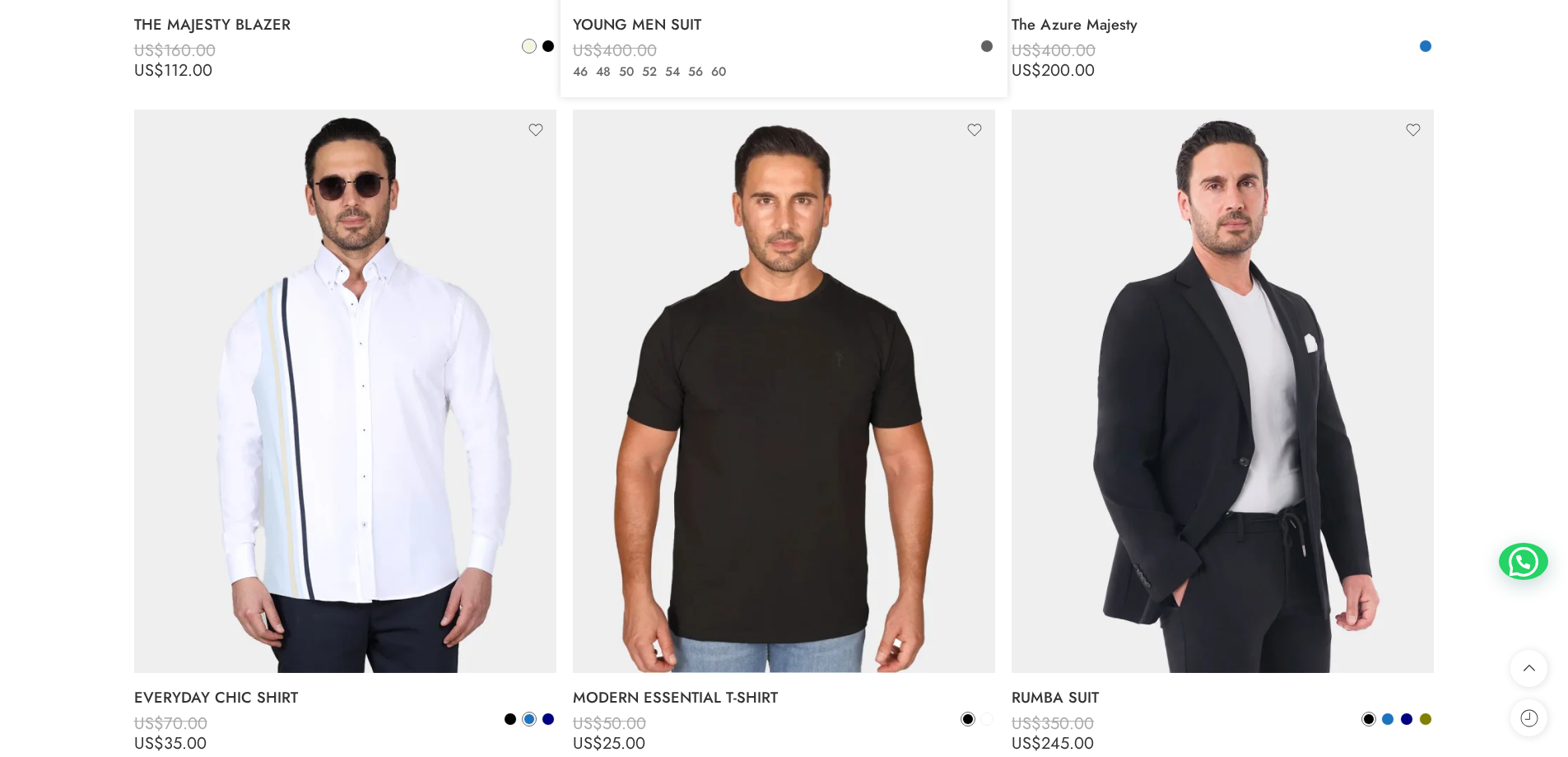
scroll to position [3587, 0]
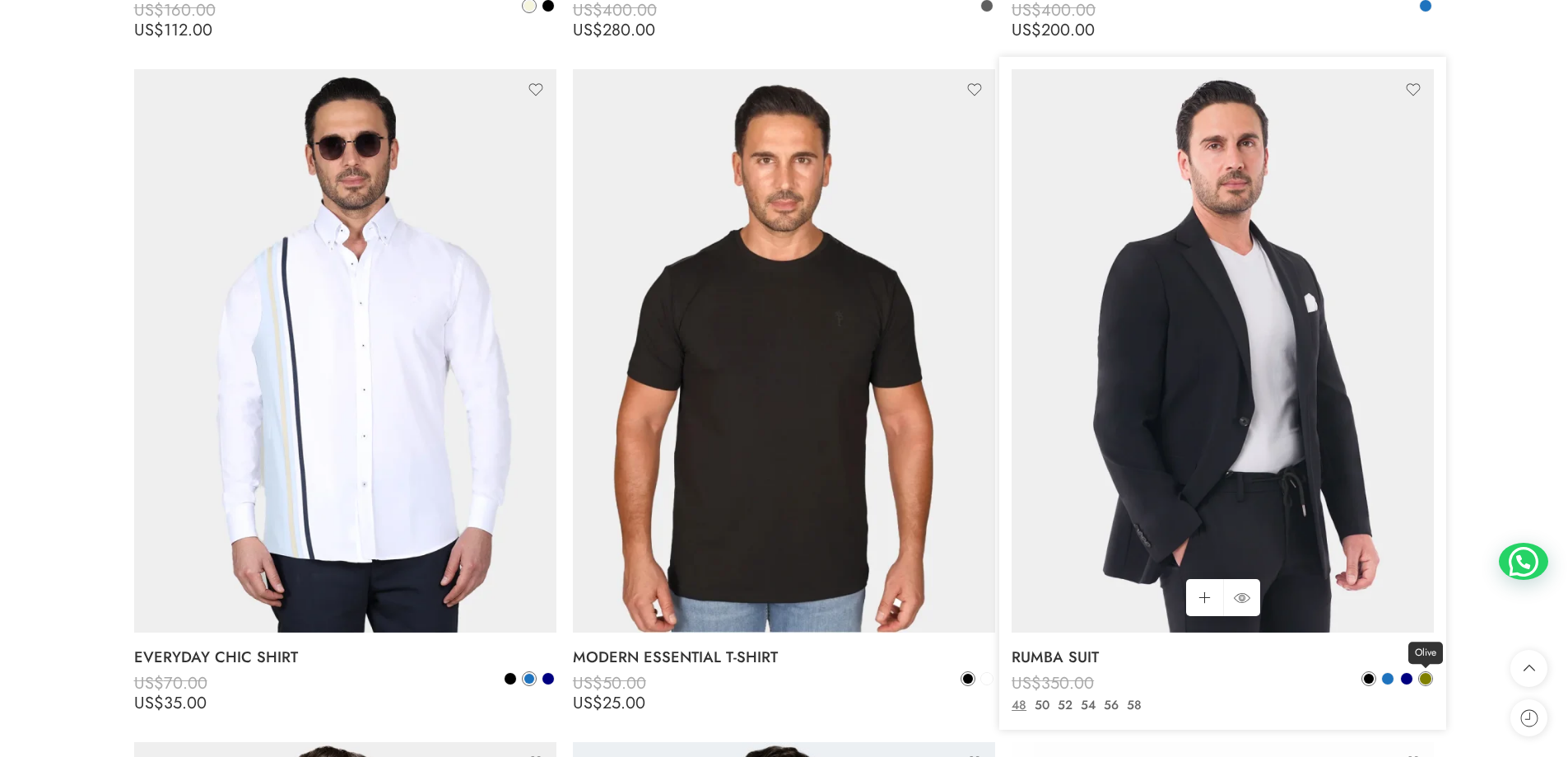
click at [1427, 681] on span at bounding box center [1425, 678] width 12 height 12
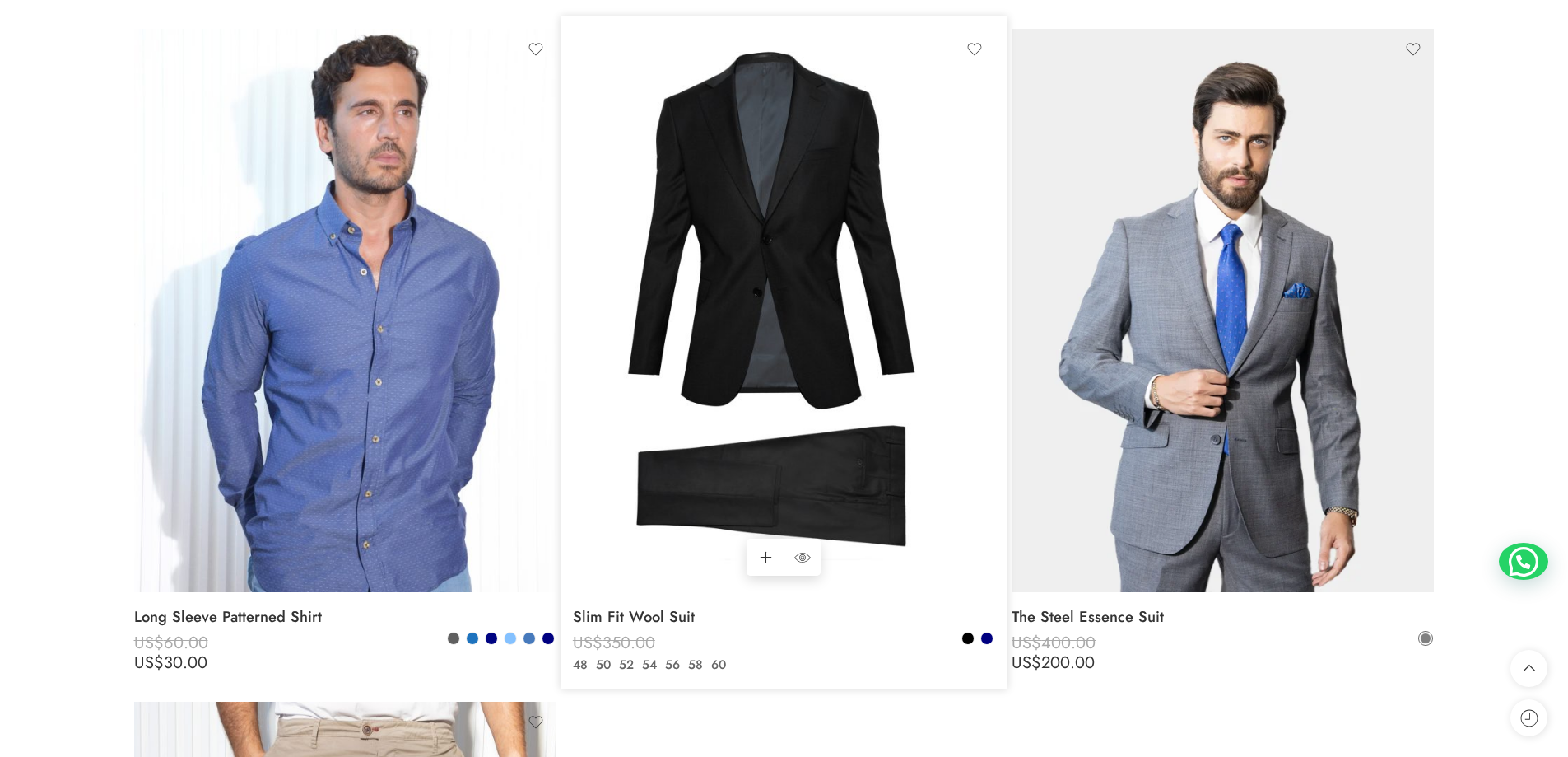
scroll to position [9021, 0]
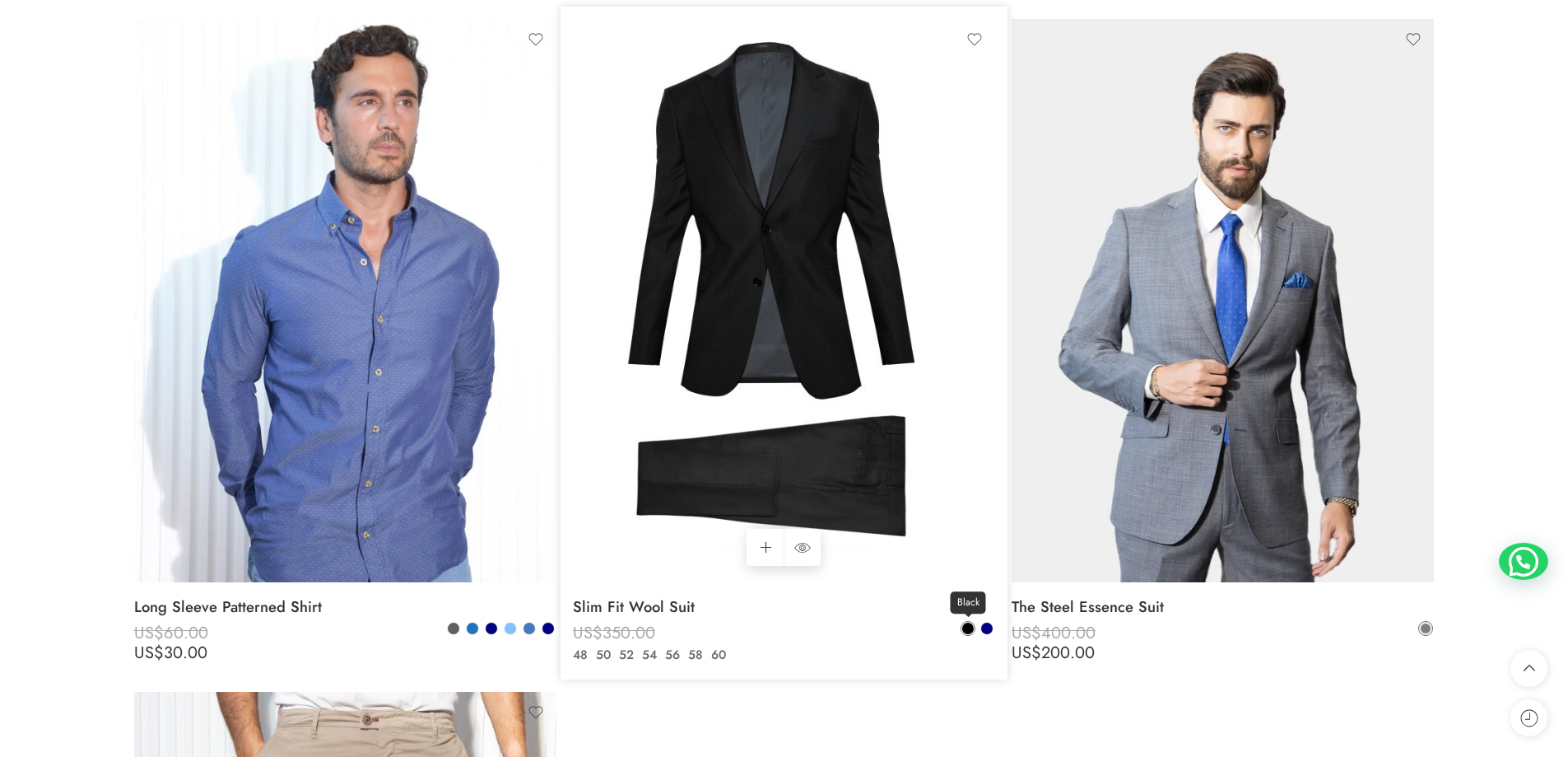
click at [963, 630] on span at bounding box center [968, 628] width 12 height 12
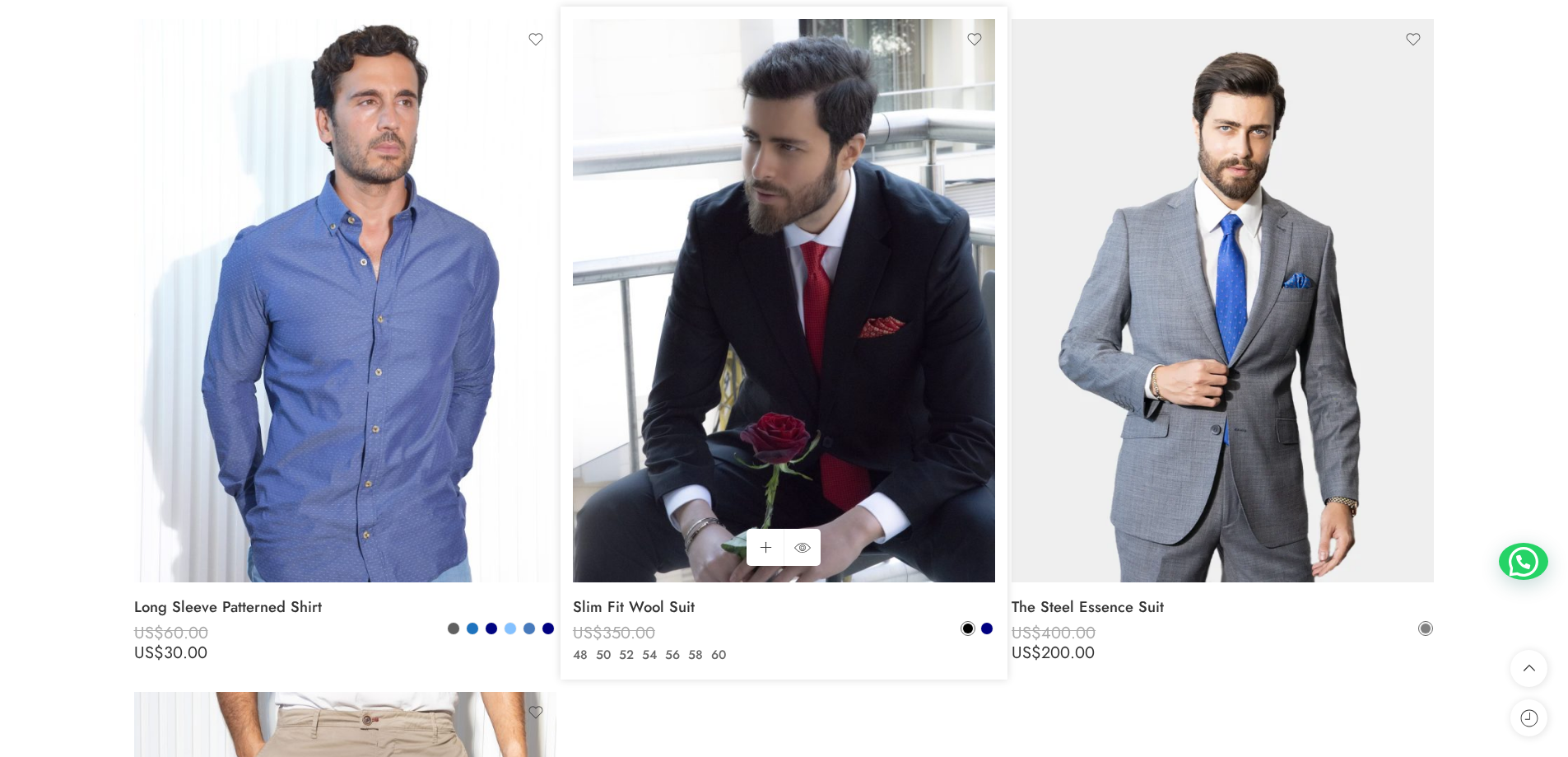
click at [803, 290] on img at bounding box center [784, 300] width 422 height 563
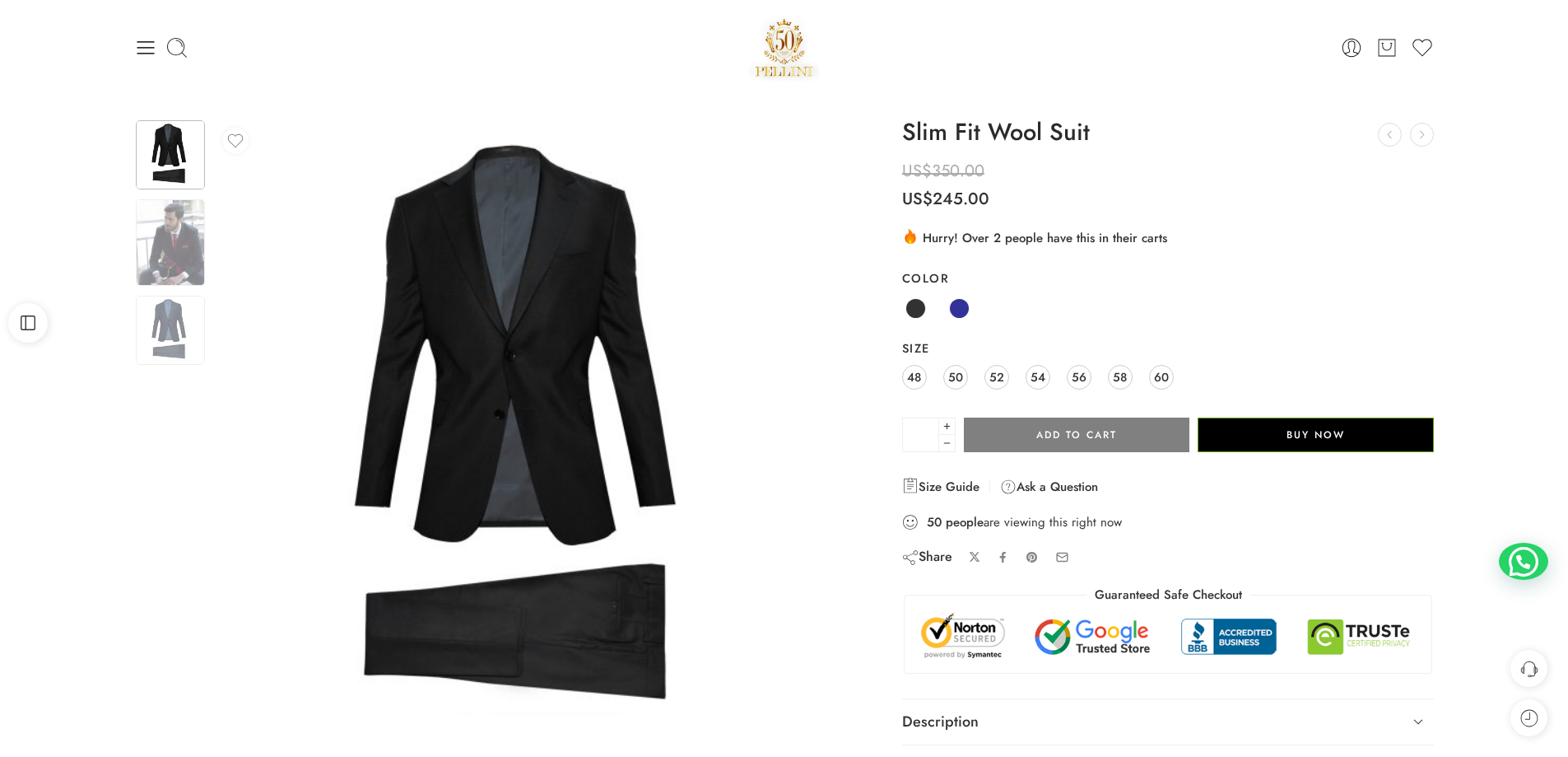
click at [592, 380] on img at bounding box center [528, 434] width 630 height 630
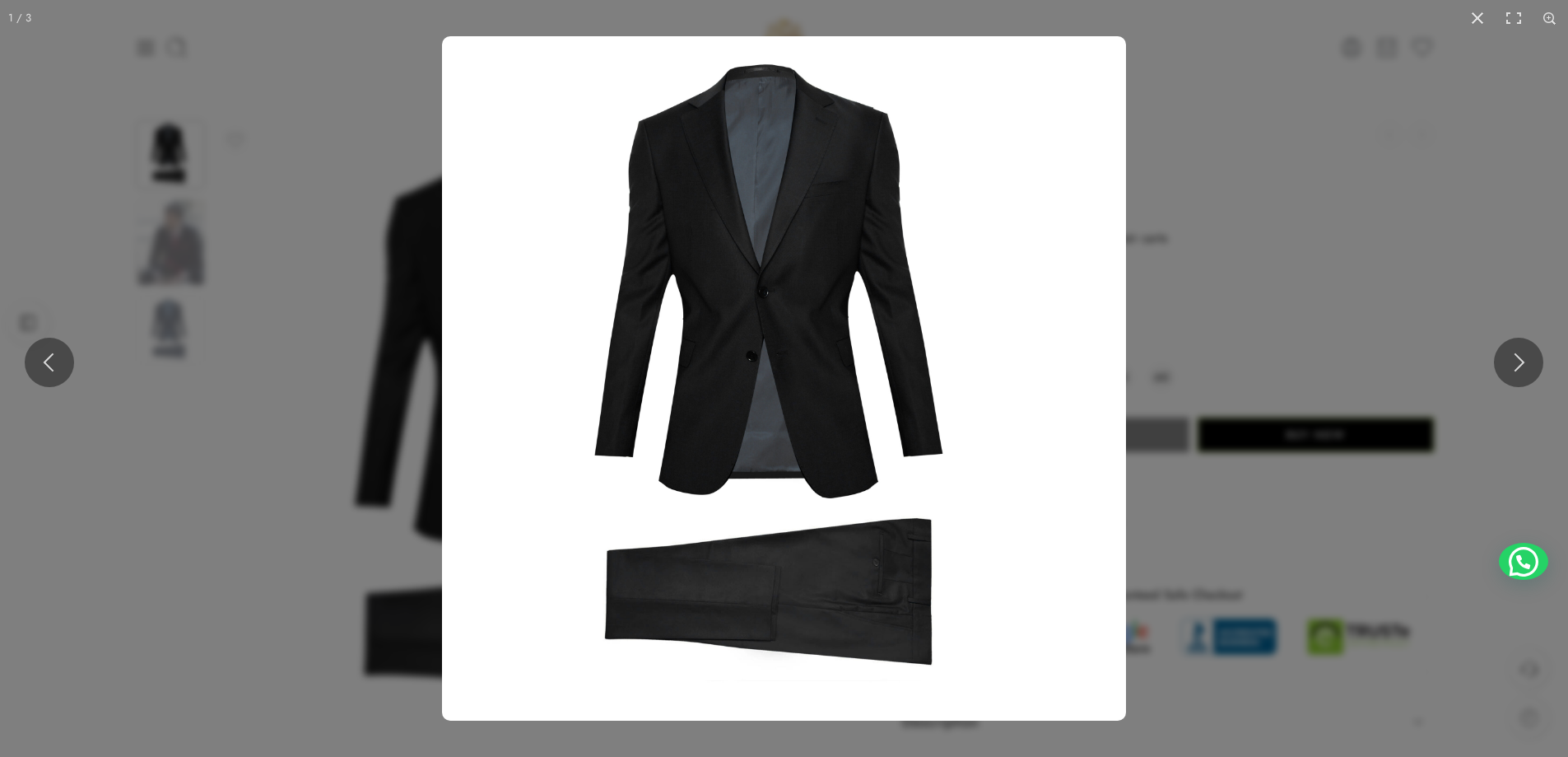
click at [792, 271] on img at bounding box center [784, 378] width 684 height 684
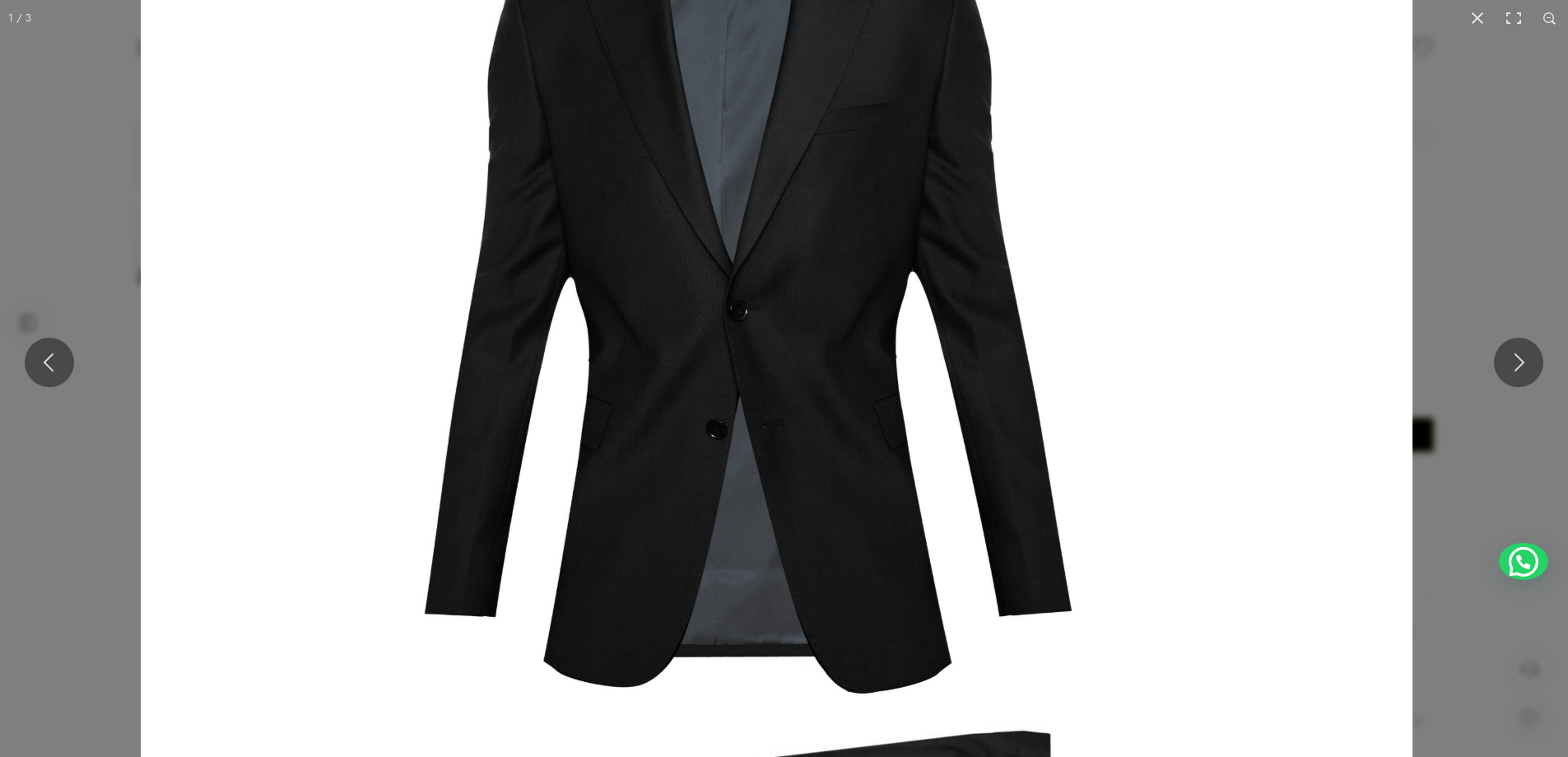
click at [793, 271] on img at bounding box center [777, 471] width 1272 height 1272
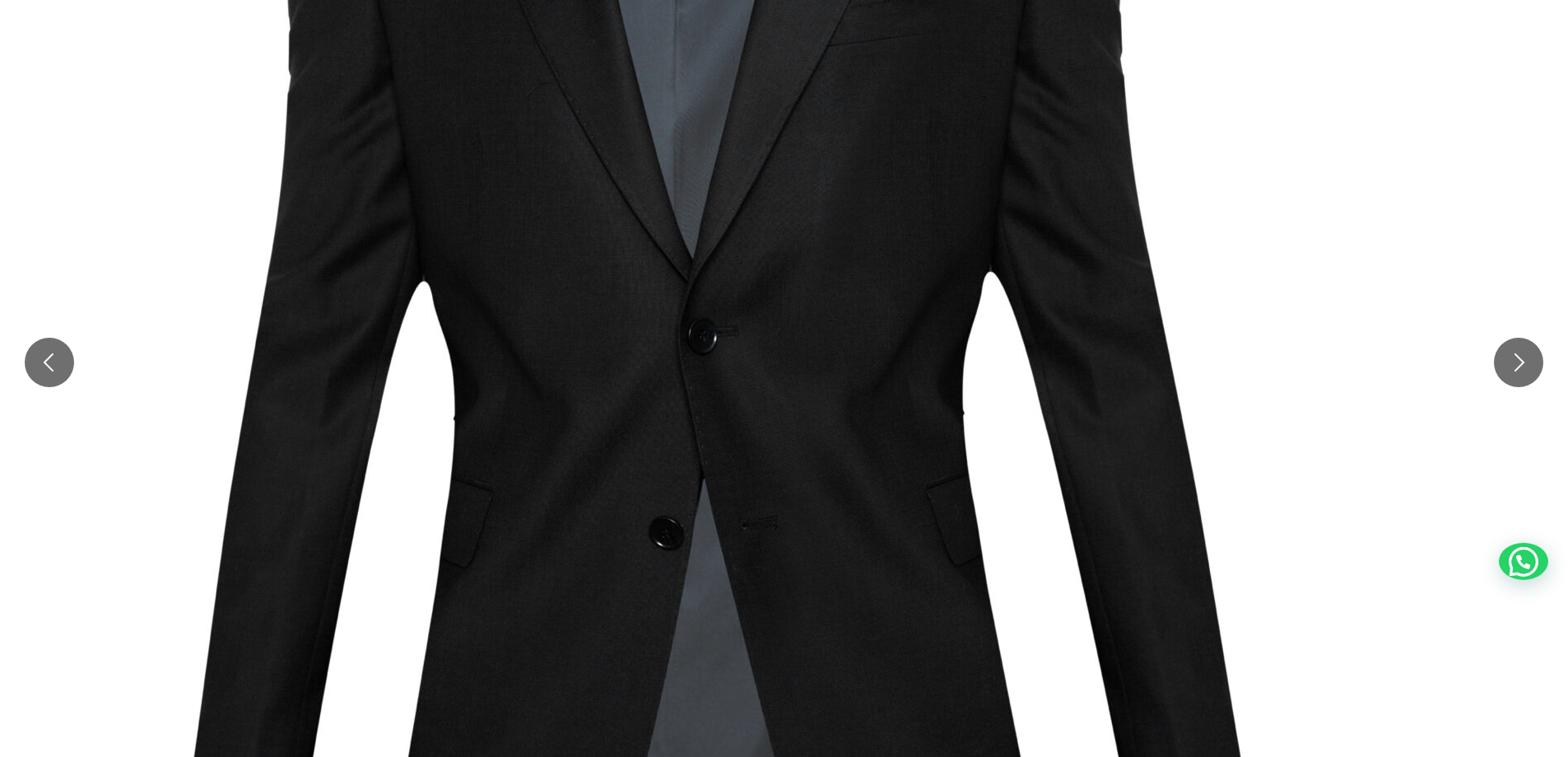
click at [793, 271] on img at bounding box center [765, 602] width 2107 height 2108
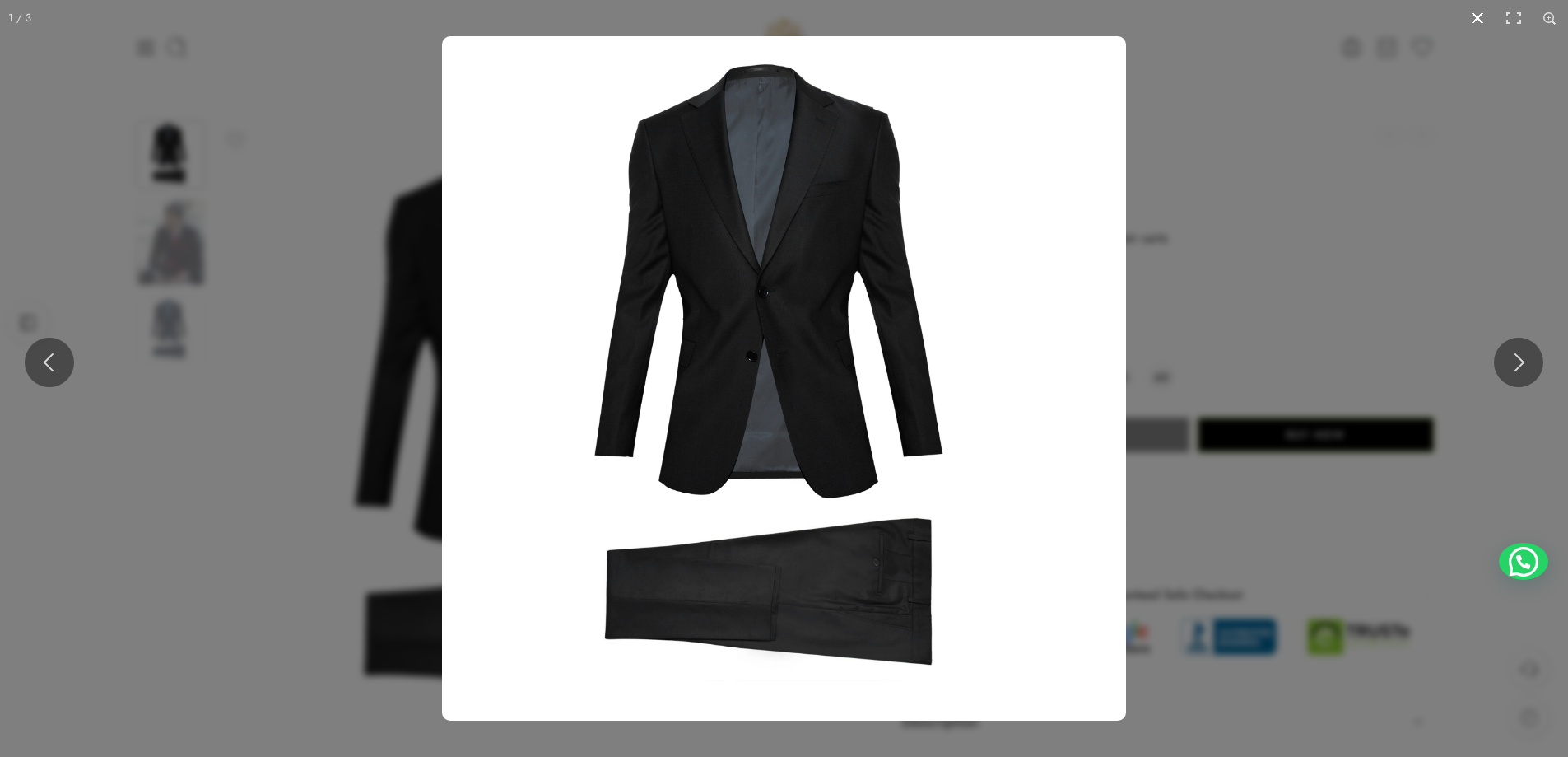
click at [1478, 14] on button at bounding box center [1477, 18] width 36 height 36
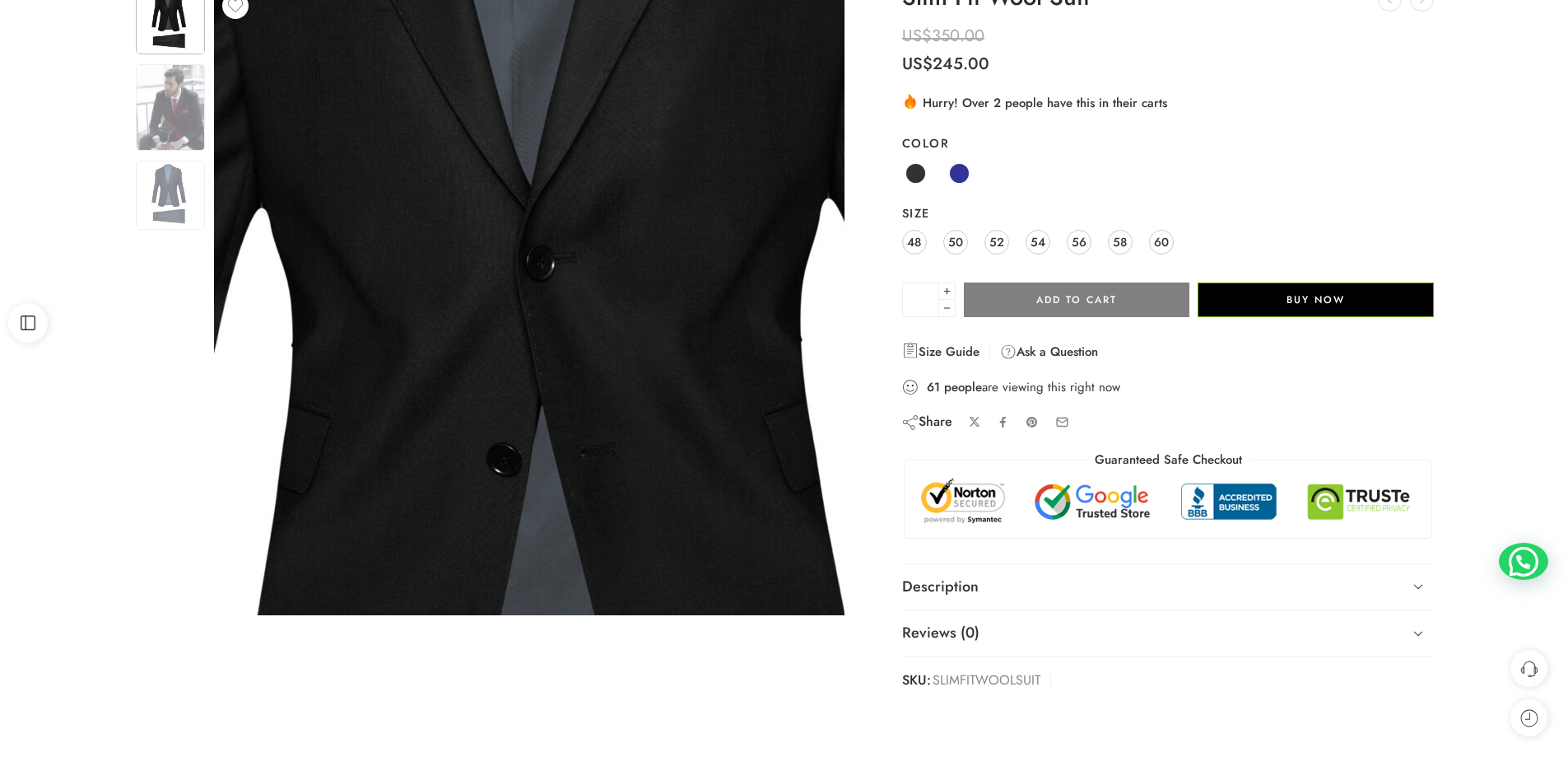
scroll to position [165, 0]
